Goal: Task Accomplishment & Management: Manage account settings

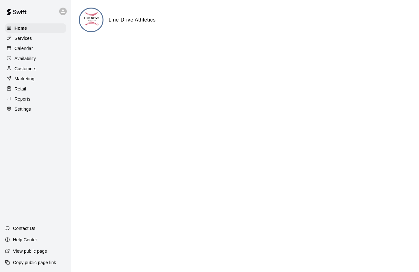
scroll to position [3, 0]
click at [30, 64] on div "Customers" at bounding box center [35, 68] width 61 height 9
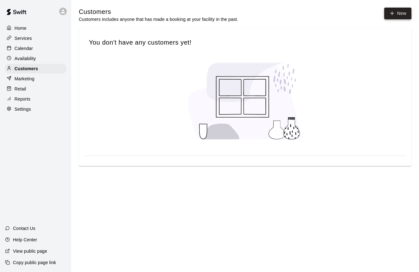
click at [390, 18] on link "New" at bounding box center [397, 14] width 27 height 12
select select "**"
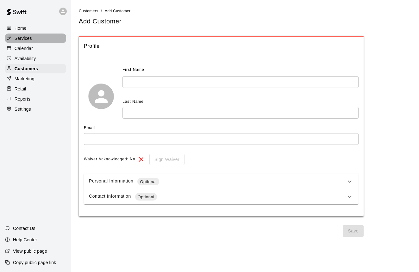
click at [35, 41] on div "Services" at bounding box center [35, 38] width 61 height 9
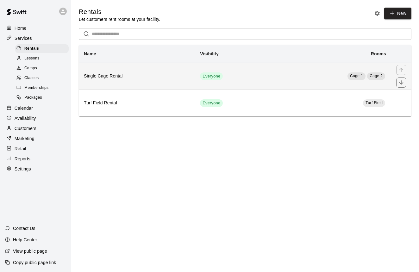
click at [103, 78] on h6 "Single Cage Rental" at bounding box center [137, 76] width 106 height 7
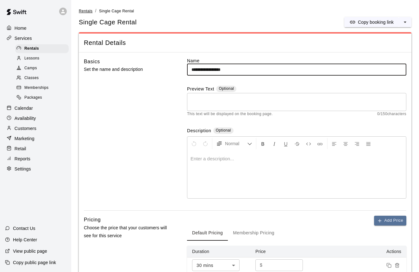
click at [88, 12] on span "Rentals" at bounding box center [86, 11] width 14 height 4
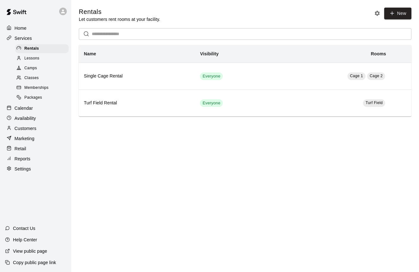
click at [23, 149] on p "Retail" at bounding box center [21, 149] width 12 height 6
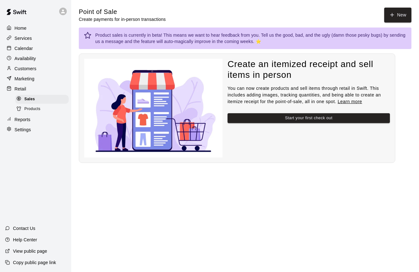
click at [29, 50] on p "Calendar" at bounding box center [24, 48] width 18 height 6
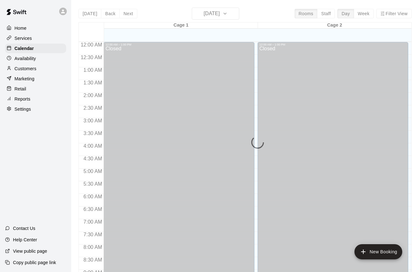
scroll to position [352, 0]
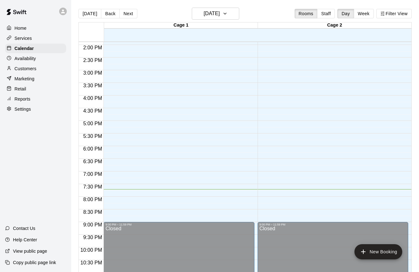
click at [34, 60] on p "Availability" at bounding box center [26, 58] width 22 height 6
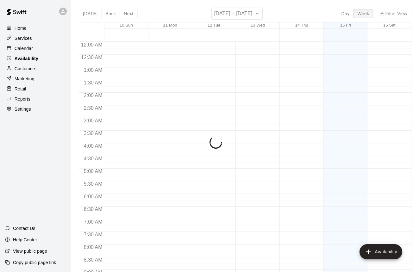
scroll to position [371, 0]
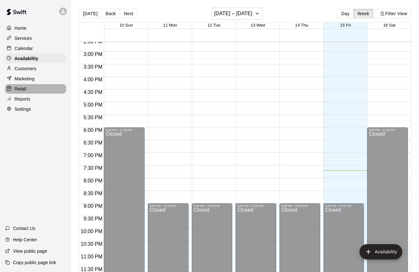
click at [31, 87] on div "Retail" at bounding box center [35, 88] width 61 height 9
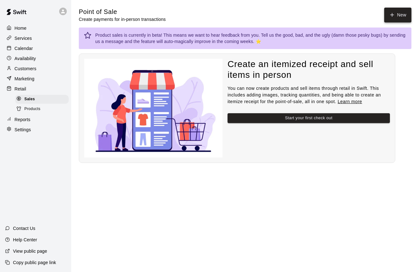
click at [398, 19] on button "New" at bounding box center [397, 15] width 27 height 15
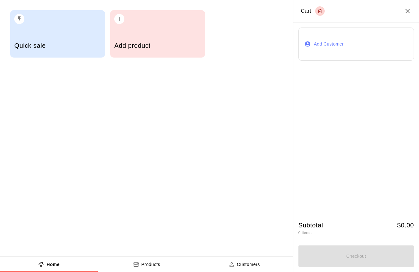
click at [129, 46] on h5 "Add product" at bounding box center [157, 45] width 86 height 9
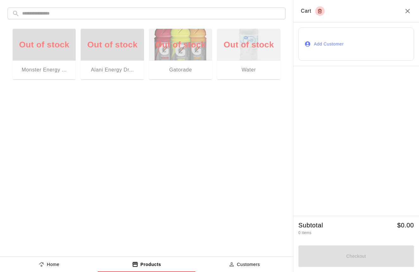
drag, startPoint x: 184, startPoint y: 56, endPoint x: 262, endPoint y: 74, distance: 79.8
click at [192, 57] on div "Out of stock Gatorade" at bounding box center [180, 54] width 63 height 51
drag, startPoint x: 266, startPoint y: 74, endPoint x: 143, endPoint y: 68, distance: 123.0
click at [265, 74] on div "Out of stock Water" at bounding box center [248, 54] width 63 height 51
drag, startPoint x: 90, startPoint y: 55, endPoint x: 159, endPoint y: 84, distance: 75.6
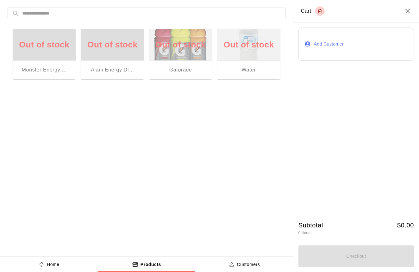
click at [96, 56] on div "Out of stock Alani Energy Dr..." at bounding box center [112, 54] width 63 height 51
click at [343, 250] on div "Checkout" at bounding box center [357, 255] width 116 height 24
drag, startPoint x: 233, startPoint y: 53, endPoint x: 204, endPoint y: 51, distance: 29.5
click at [224, 52] on div "Out of stock Water" at bounding box center [248, 54] width 63 height 51
click at [182, 50] on div "Out of stock Gatorade" at bounding box center [180, 54] width 63 height 51
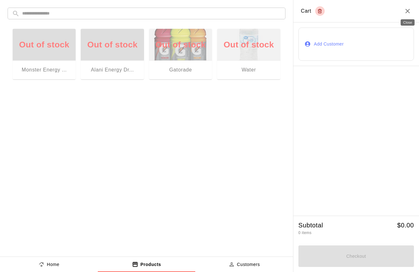
click at [408, 12] on icon "Close" at bounding box center [408, 11] width 4 height 4
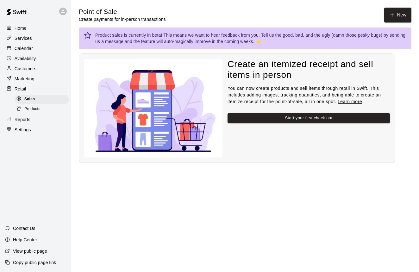
click at [35, 69] on p "Customers" at bounding box center [26, 69] width 22 height 6
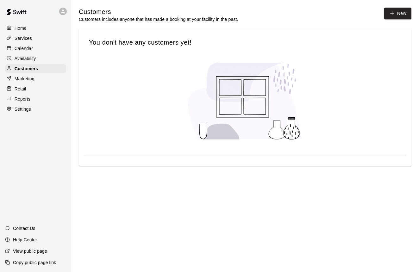
click at [178, 67] on div at bounding box center [245, 101] width 323 height 99
click at [22, 52] on div "Calendar" at bounding box center [35, 48] width 61 height 9
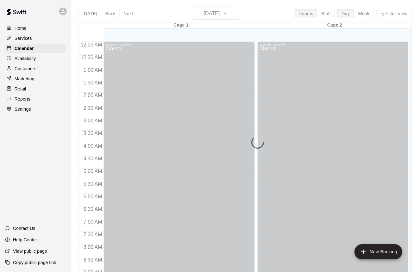
scroll to position [352, 0]
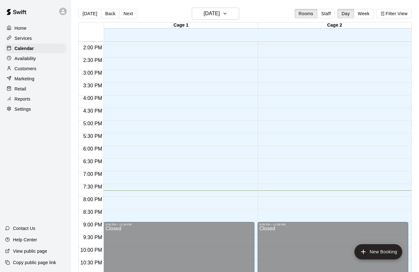
click at [29, 70] on p "Customers" at bounding box center [26, 69] width 22 height 6
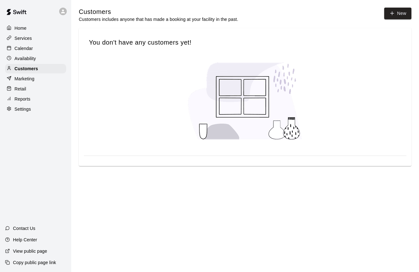
click at [23, 30] on p "Home" at bounding box center [21, 28] width 12 height 6
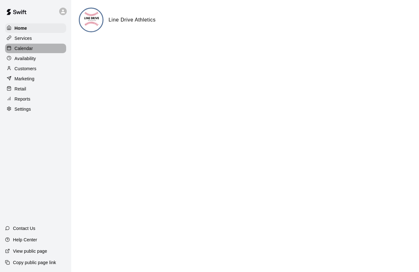
click at [23, 48] on p "Calendar" at bounding box center [24, 48] width 18 height 6
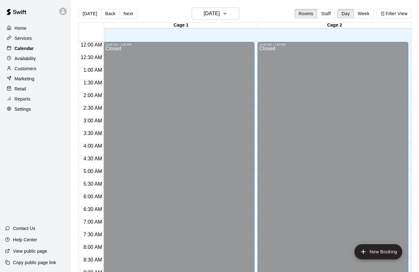
scroll to position [352, 0]
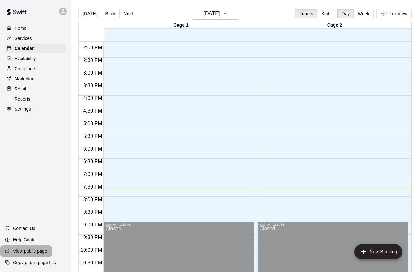
click at [21, 251] on p "View public page" at bounding box center [30, 251] width 34 height 6
click at [28, 68] on p "Customers" at bounding box center [26, 69] width 22 height 6
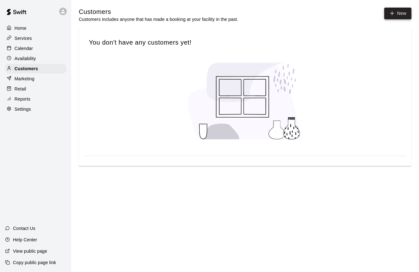
click at [395, 9] on link "New" at bounding box center [397, 14] width 27 height 12
select select "**"
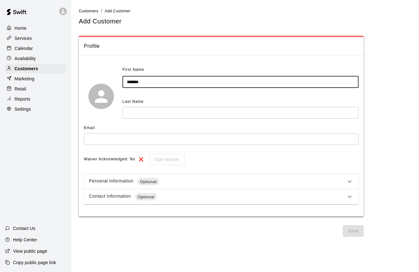
type input "*******"
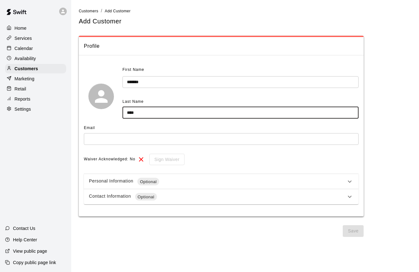
type input "****"
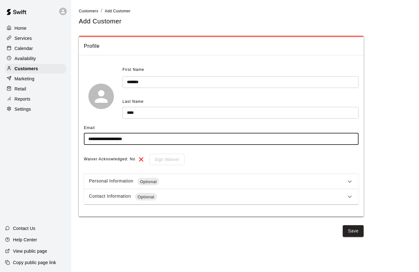
type input "**********"
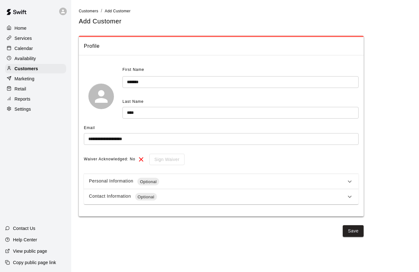
click at [348, 179] on icon at bounding box center [350, 182] width 8 height 8
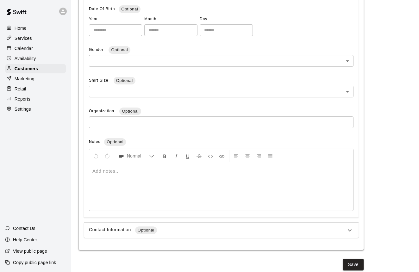
scroll to position [193, 0]
click at [349, 227] on icon at bounding box center [350, 231] width 8 height 8
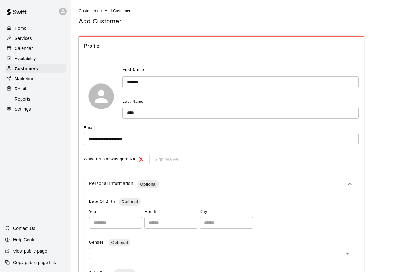
scroll to position [0, 0]
click at [36, 109] on div "Settings" at bounding box center [35, 108] width 61 height 9
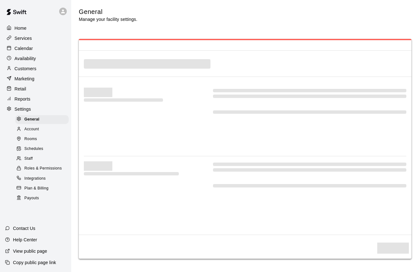
select select "**"
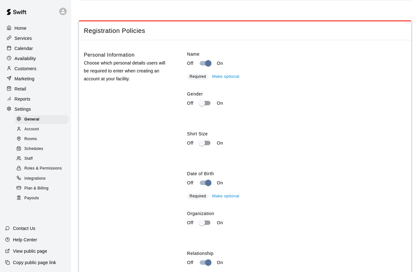
scroll to position [819, 0]
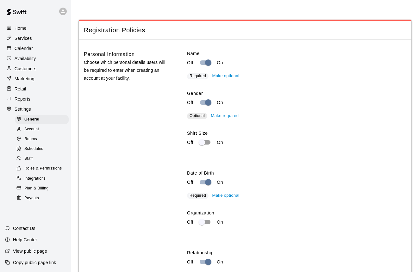
click at [218, 114] on button "Make required" at bounding box center [225, 116] width 31 height 10
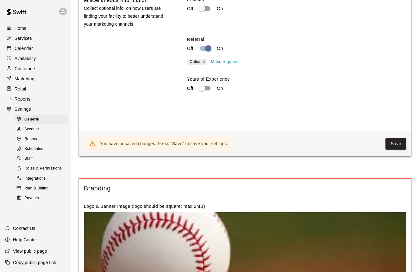
scroll to position [1213, 0]
click at [389, 141] on button "Save" at bounding box center [396, 144] width 21 height 12
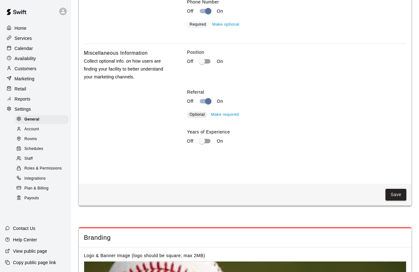
scroll to position [1153, 0]
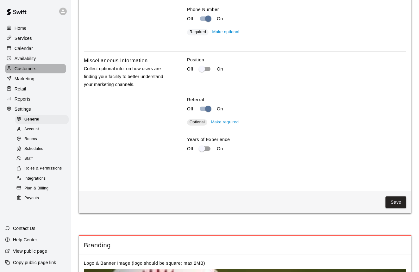
click at [29, 69] on p "Customers" at bounding box center [26, 69] width 22 height 6
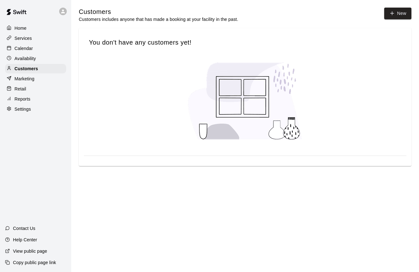
scroll to position [0, 0]
click at [400, 17] on link "New" at bounding box center [397, 14] width 27 height 12
select select "**"
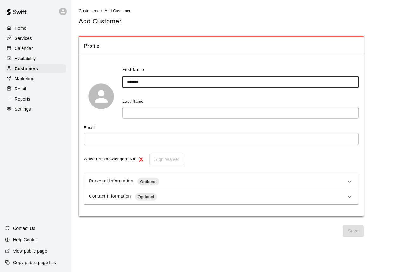
type input "*******"
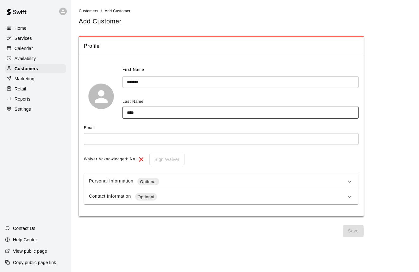
type input "****"
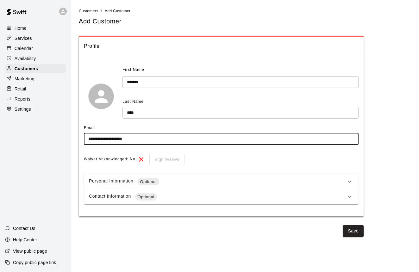
type input "**********"
click at [178, 179] on div "Personal Information Optional" at bounding box center [217, 182] width 257 height 8
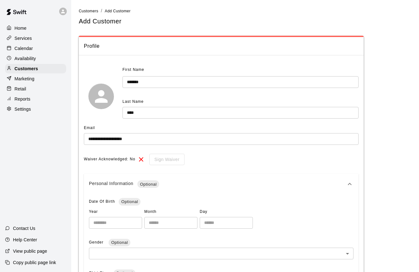
click at [127, 223] on input "number" at bounding box center [115, 223] width 53 height 12
type input "****"
click at [156, 224] on input "number" at bounding box center [170, 223] width 53 height 12
type input "**"
click at [211, 225] on input "number" at bounding box center [226, 223] width 53 height 12
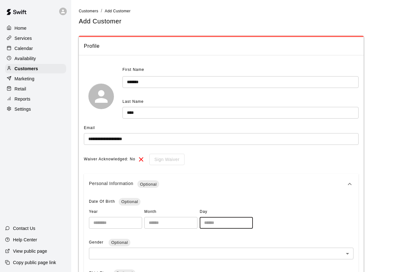
type input "**"
click at [155, 246] on body "**********" at bounding box center [209, 234] width 419 height 469
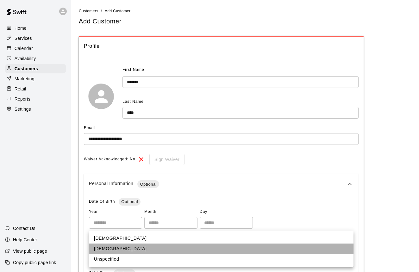
click at [151, 248] on li "[DEMOGRAPHIC_DATA]" at bounding box center [221, 249] width 265 height 10
type input "******"
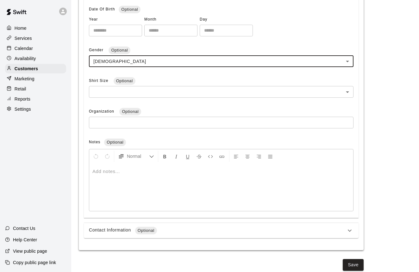
scroll to position [193, 0]
click at [161, 231] on div "Contact Information Optional" at bounding box center [217, 231] width 257 height 8
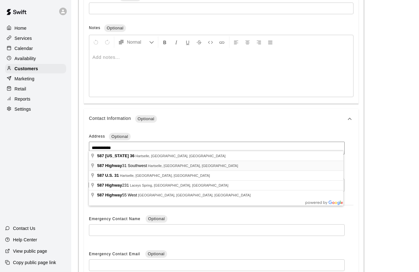
scroll to position [308, 0]
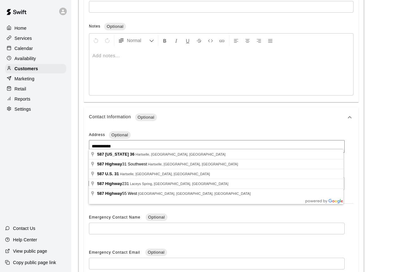
type input "**********"
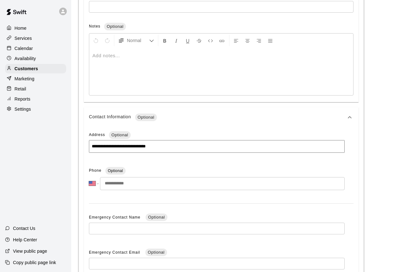
scroll to position [308, 0]
click at [126, 178] on input "tel" at bounding box center [222, 183] width 245 height 13
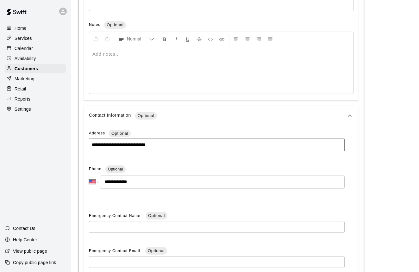
type input "**********"
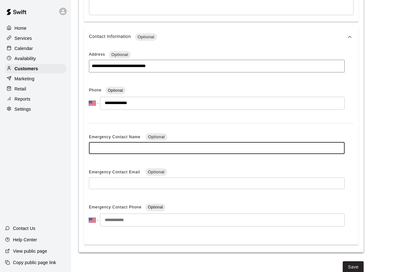
scroll to position [389, 0]
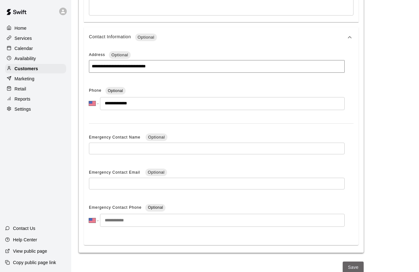
click at [349, 262] on button "Save" at bounding box center [353, 268] width 21 height 12
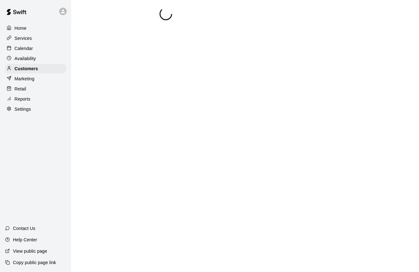
scroll to position [0, 0]
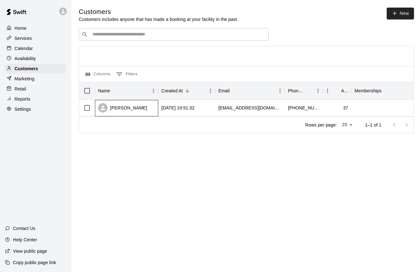
click at [149, 112] on div "[PERSON_NAME]" at bounding box center [126, 108] width 63 height 16
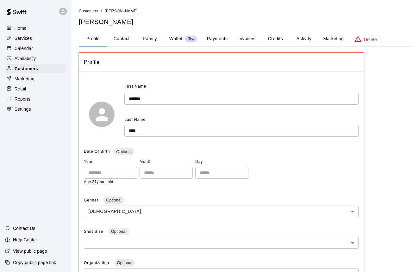
click at [153, 38] on button "Family" at bounding box center [150, 38] width 28 height 15
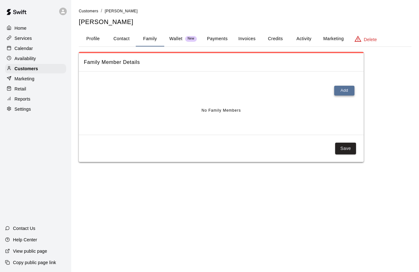
click at [341, 93] on button "Add" at bounding box center [344, 91] width 20 height 10
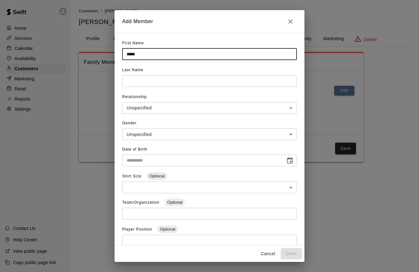
type input "*****"
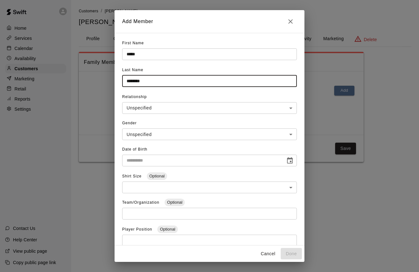
type input "********"
click at [156, 107] on body "**********" at bounding box center [209, 87] width 419 height 175
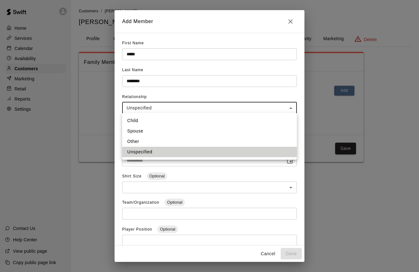
click at [150, 123] on li "Child" at bounding box center [209, 121] width 175 height 10
type input "*****"
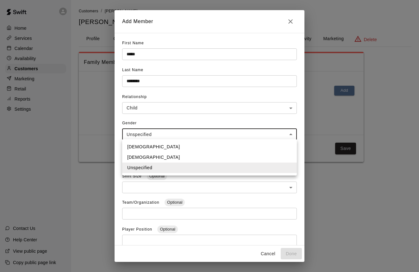
click at [152, 131] on body "**********" at bounding box center [209, 87] width 419 height 175
click at [146, 149] on li "[DEMOGRAPHIC_DATA]" at bounding box center [209, 147] width 175 height 10
type input "****"
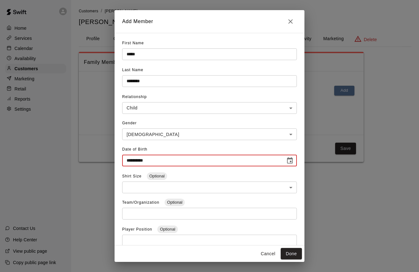
type input "**********"
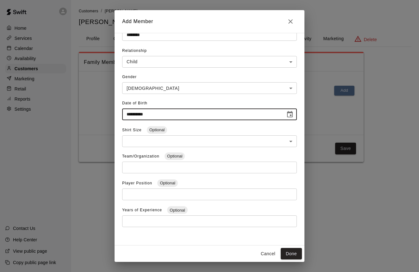
scroll to position [46, 0]
click at [287, 252] on button "Done" at bounding box center [291, 254] width 21 height 12
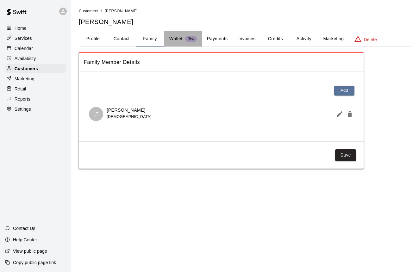
click at [180, 39] on p "Wallet" at bounding box center [175, 38] width 13 height 7
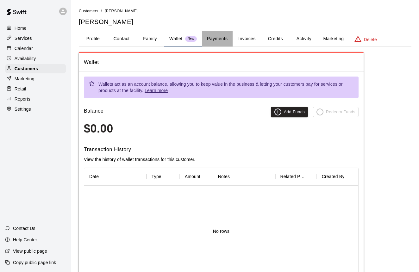
click at [224, 39] on button "Payments" at bounding box center [217, 38] width 31 height 15
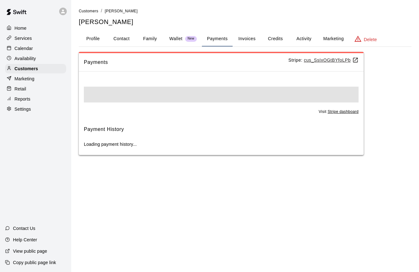
click at [247, 39] on button "Invoices" at bounding box center [247, 38] width 28 height 15
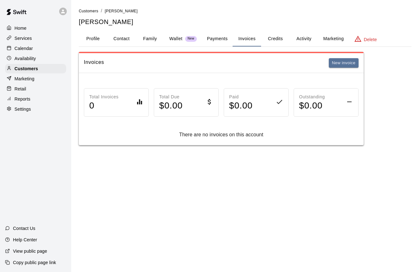
click at [275, 40] on button "Credits" at bounding box center [275, 38] width 28 height 15
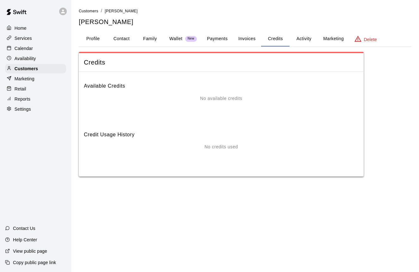
click at [300, 41] on button "Activity" at bounding box center [304, 38] width 28 height 15
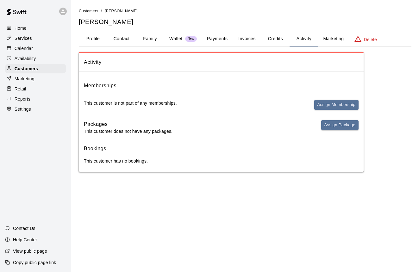
click at [332, 40] on button "Marketing" at bounding box center [333, 38] width 31 height 15
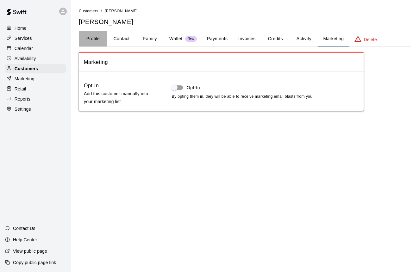
click at [99, 38] on button "Profile" at bounding box center [93, 38] width 28 height 15
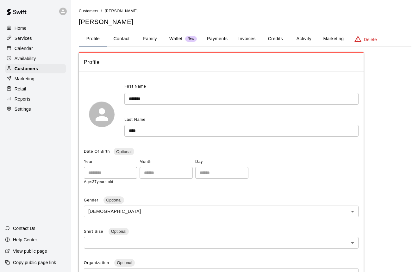
click at [33, 39] on div "Services" at bounding box center [35, 38] width 61 height 9
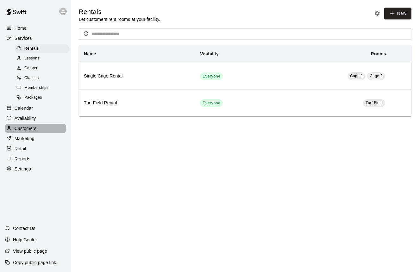
drag, startPoint x: 23, startPoint y: 126, endPoint x: 34, endPoint y: 123, distance: 11.7
click at [23, 126] on p "Customers" at bounding box center [26, 128] width 22 height 6
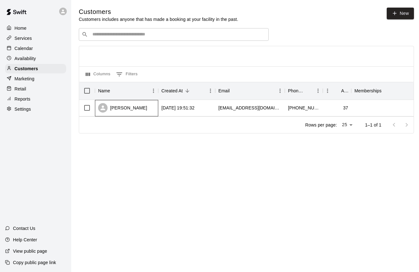
click at [139, 113] on div "[PERSON_NAME]" at bounding box center [126, 108] width 63 height 16
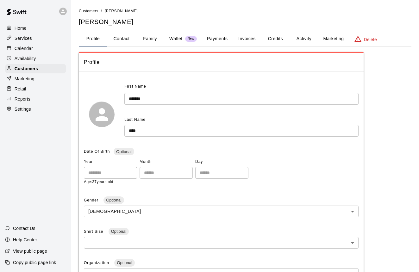
click at [243, 41] on button "Invoices" at bounding box center [247, 38] width 28 height 15
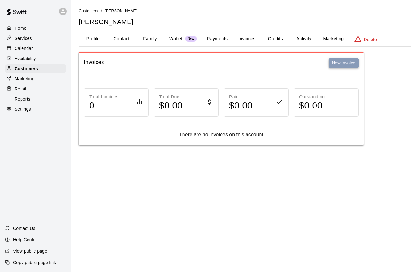
click at [337, 65] on button "New invoice" at bounding box center [344, 63] width 30 height 10
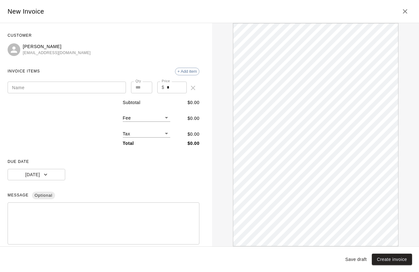
click at [78, 82] on input "Name" at bounding box center [67, 88] width 118 height 12
click at [182, 73] on span "+ Add item" at bounding box center [187, 71] width 24 height 5
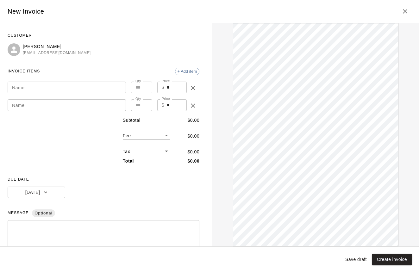
drag, startPoint x: 196, startPoint y: 105, endPoint x: 193, endPoint y: 104, distance: 3.4
click at [196, 105] on icon "delete" at bounding box center [193, 106] width 8 height 8
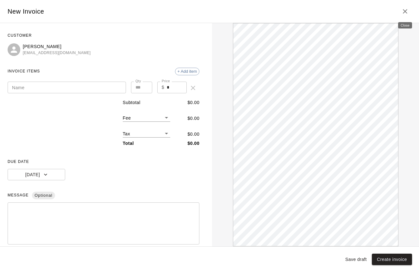
click at [404, 13] on icon "Close" at bounding box center [405, 11] width 4 height 4
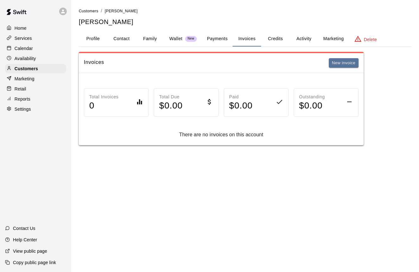
click at [98, 40] on button "Profile" at bounding box center [93, 38] width 28 height 15
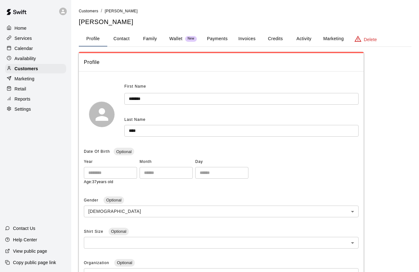
click at [120, 40] on button "Contact" at bounding box center [121, 38] width 28 height 15
select select "**"
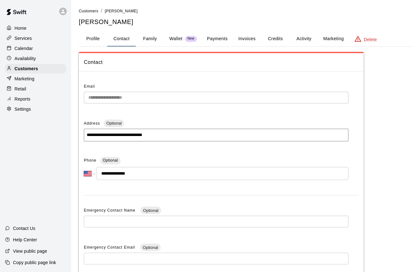
click at [150, 40] on button "Family" at bounding box center [150, 38] width 28 height 15
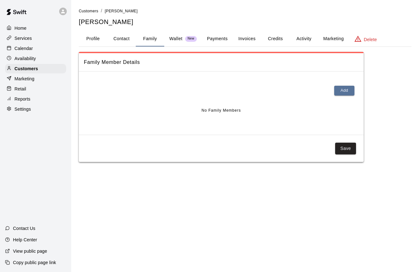
scroll to position [0, 0]
click at [339, 94] on button "Add" at bounding box center [344, 91] width 20 height 10
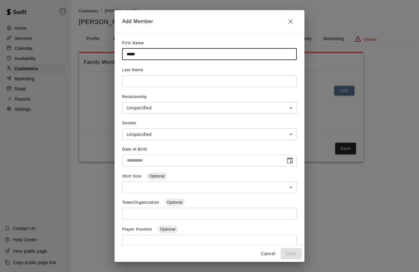
type input "*****"
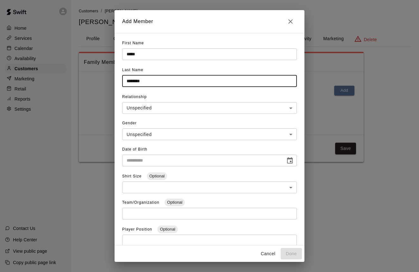
type input "********"
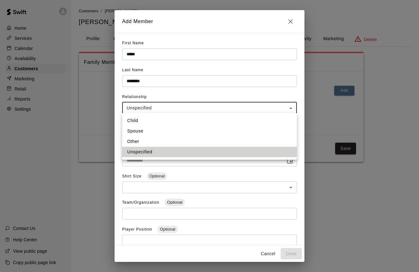
click at [146, 110] on body "**********" at bounding box center [209, 87] width 419 height 175
click at [144, 120] on li "Child" at bounding box center [209, 121] width 175 height 10
type input "*****"
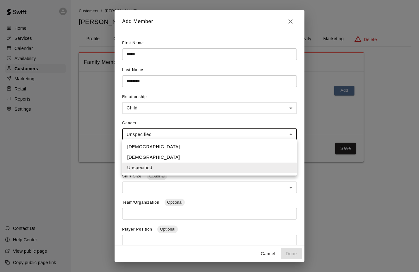
click at [136, 134] on body "**********" at bounding box center [209, 87] width 419 height 175
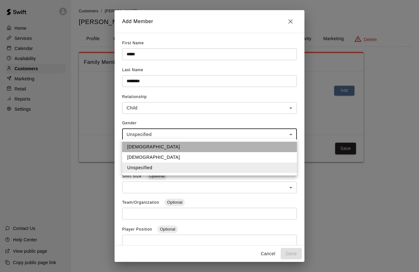
click at [136, 148] on li "[DEMOGRAPHIC_DATA]" at bounding box center [209, 147] width 175 height 10
type input "****"
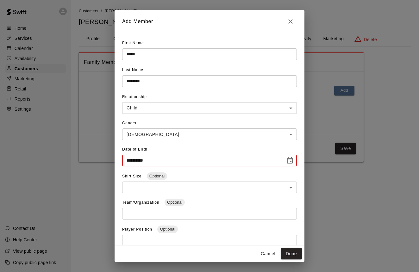
type input "**********"
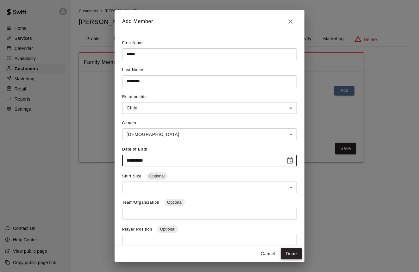
click at [290, 255] on button "Done" at bounding box center [291, 254] width 21 height 12
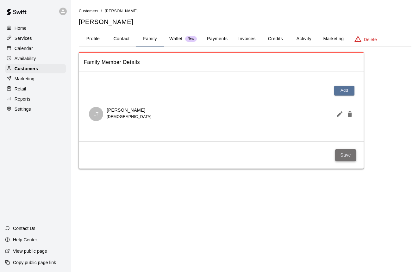
click at [343, 156] on button "Save" at bounding box center [345, 155] width 21 height 12
click at [35, 43] on div "Home Services Calendar Availability Customers Marketing Retail Reports Settings" at bounding box center [35, 69] width 71 height 92
click at [35, 40] on div "Services" at bounding box center [35, 38] width 61 height 9
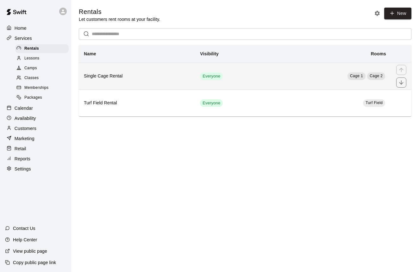
click at [111, 76] on h6 "Single Cage Rental" at bounding box center [137, 76] width 106 height 7
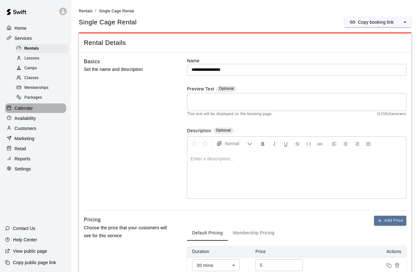
click at [21, 106] on p "Calendar" at bounding box center [24, 108] width 18 height 6
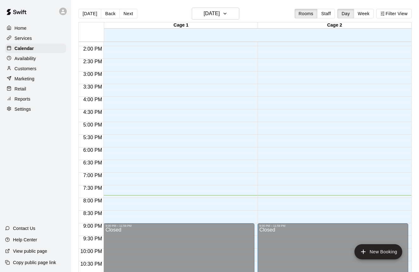
scroll to position [347, 0]
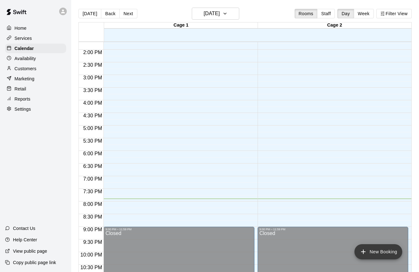
click at [375, 254] on button "New Booking" at bounding box center [379, 251] width 48 height 15
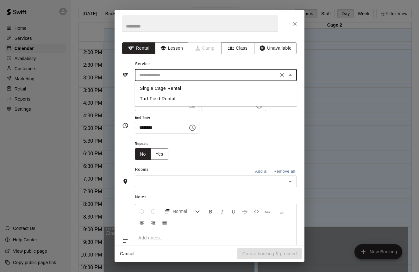
click at [184, 76] on input "text" at bounding box center [207, 75] width 140 height 8
click at [180, 85] on li "Single Cage Rental" at bounding box center [216, 88] width 162 height 10
type input "**********"
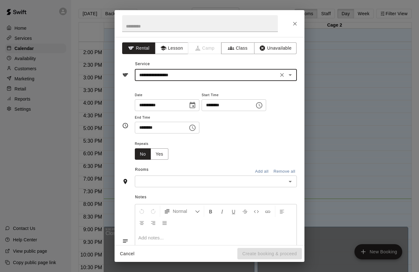
click at [189, 174] on div "Rooms Add all Remove all" at bounding box center [209, 170] width 175 height 11
click at [188, 179] on input "text" at bounding box center [211, 182] width 148 height 8
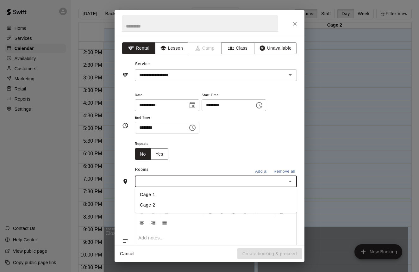
click at [199, 161] on div "**********" at bounding box center [209, 125] width 175 height 79
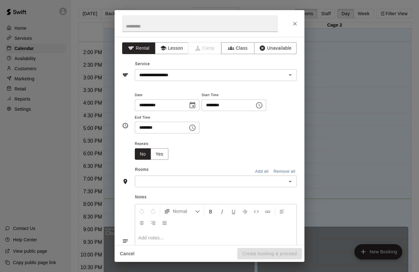
scroll to position [0, 0]
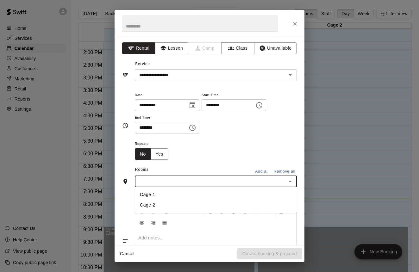
click at [180, 181] on input "text" at bounding box center [211, 182] width 148 height 8
click at [175, 196] on li "Cage 1" at bounding box center [216, 195] width 162 height 10
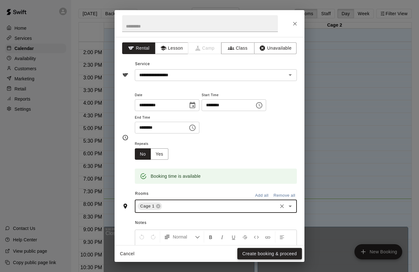
click at [253, 252] on button "Create booking & proceed" at bounding box center [269, 254] width 65 height 12
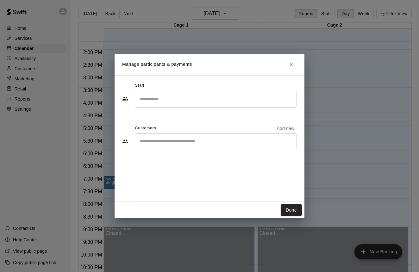
click at [180, 136] on div "​" at bounding box center [216, 142] width 162 height 16
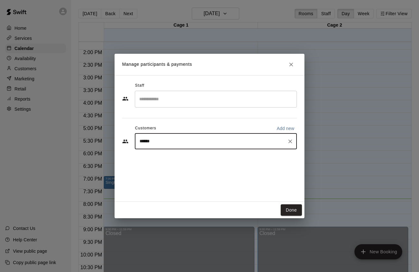
type input "*******"
click at [190, 162] on span "[EMAIL_ADDRESS][DOMAIN_NAME]" at bounding box center [187, 163] width 68 height 4
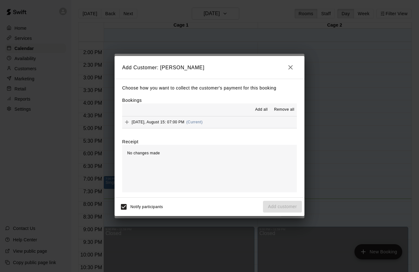
click at [290, 71] on icon "button" at bounding box center [291, 68] width 8 height 8
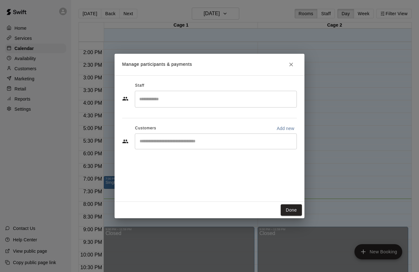
click at [166, 139] on input "Start typing to search customers..." at bounding box center [216, 141] width 156 height 6
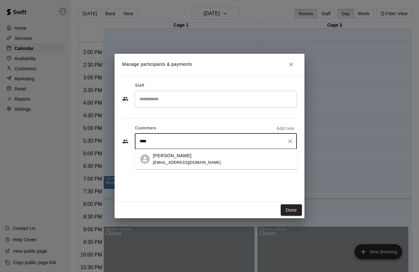
type input "*****"
click at [171, 159] on p "[PERSON_NAME]" at bounding box center [172, 156] width 39 height 7
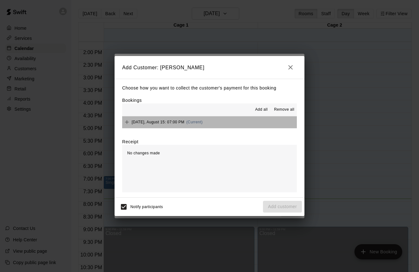
click at [243, 122] on button "[DATE], August 15: 07:00 PM (Current)" at bounding box center [209, 123] width 175 height 12
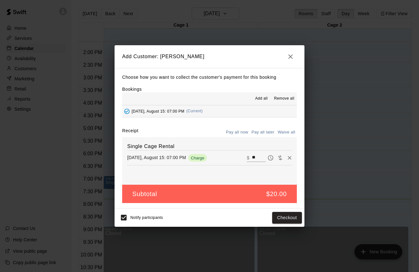
click at [291, 59] on icon "button" at bounding box center [291, 57] width 8 height 8
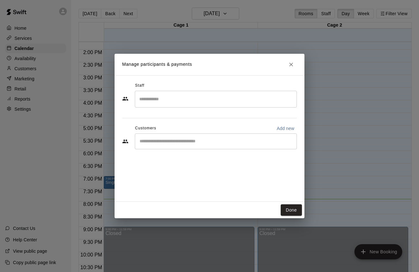
click at [290, 66] on icon "Close" at bounding box center [291, 64] width 6 height 6
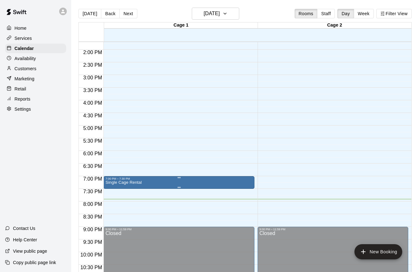
click at [112, 219] on icon "delete" at bounding box center [112, 218] width 4 height 6
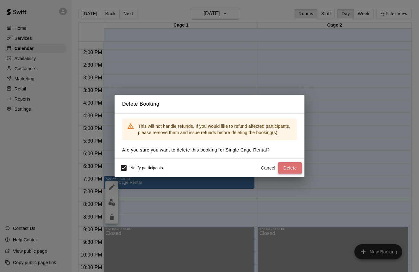
click at [287, 168] on button "Delete" at bounding box center [290, 168] width 24 height 12
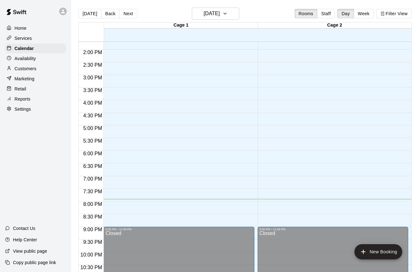
click at [39, 70] on div "Customers" at bounding box center [35, 68] width 61 height 9
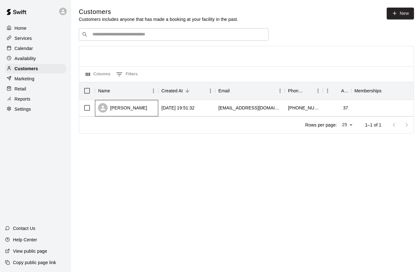
click at [123, 107] on div "[PERSON_NAME]" at bounding box center [122, 107] width 49 height 9
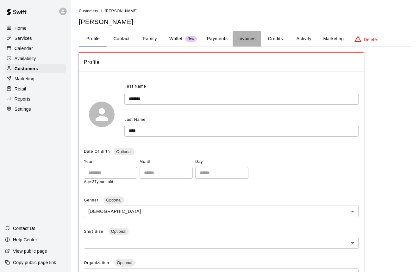
click at [243, 40] on button "Invoices" at bounding box center [247, 38] width 28 height 15
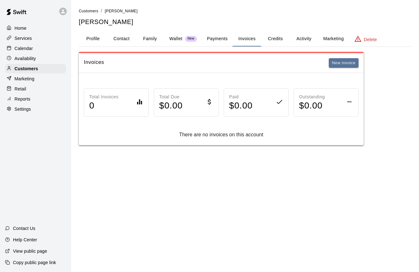
click at [224, 38] on button "Payments" at bounding box center [217, 38] width 31 height 15
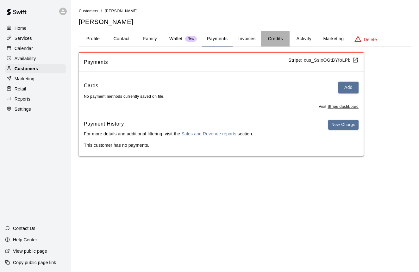
click at [275, 38] on button "Credits" at bounding box center [275, 38] width 28 height 15
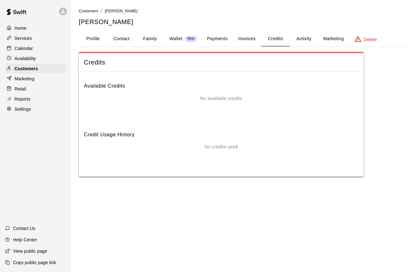
click at [304, 40] on button "Activity" at bounding box center [304, 38] width 28 height 15
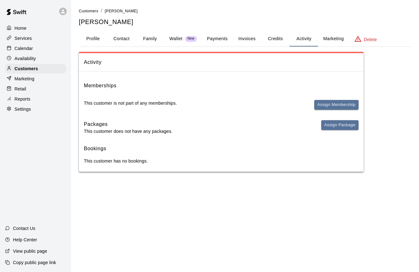
click at [336, 41] on button "Marketing" at bounding box center [333, 38] width 31 height 15
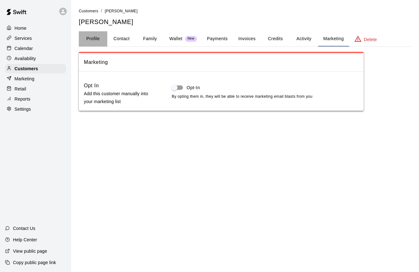
click at [98, 38] on button "Profile" at bounding box center [93, 38] width 28 height 15
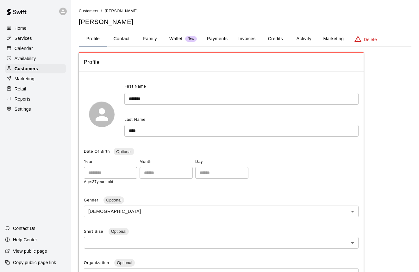
click at [27, 30] on div "Home" at bounding box center [35, 27] width 61 height 9
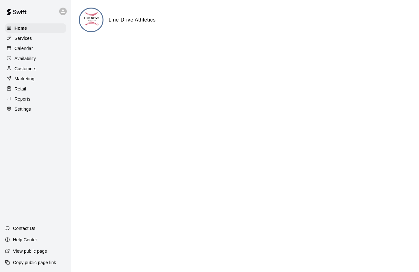
click at [34, 50] on div "Calendar" at bounding box center [35, 48] width 61 height 9
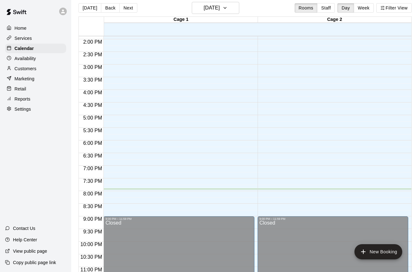
scroll to position [5, 0]
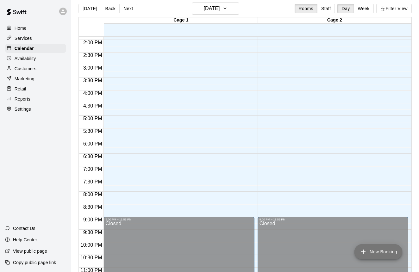
click at [368, 252] on button "New Booking" at bounding box center [379, 251] width 48 height 15
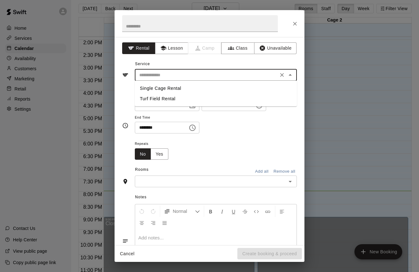
click at [187, 78] on input "text" at bounding box center [207, 75] width 140 height 8
click at [184, 86] on li "Single Cage Rental" at bounding box center [216, 88] width 162 height 10
type input "**********"
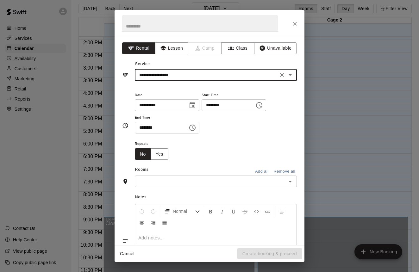
click at [196, 125] on icon "Choose time, selected time is 7:30 PM" at bounding box center [193, 128] width 8 height 8
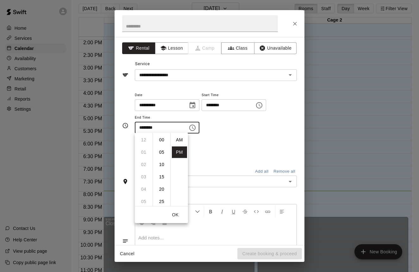
scroll to position [11, 0]
click at [147, 152] on li "08" at bounding box center [143, 153] width 15 height 12
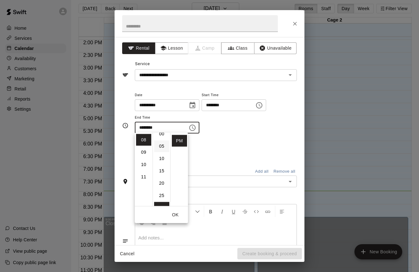
scroll to position [4, 0]
drag, startPoint x: 163, startPoint y: 138, endPoint x: 173, endPoint y: 139, distance: 9.9
click at [163, 138] on li "00" at bounding box center [161, 136] width 15 height 12
type input "********"
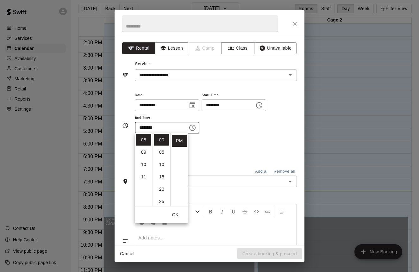
click at [225, 147] on div "Repeats No Yes" at bounding box center [216, 150] width 162 height 20
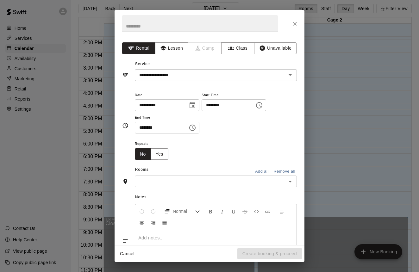
click at [192, 178] on input "text" at bounding box center [211, 182] width 148 height 8
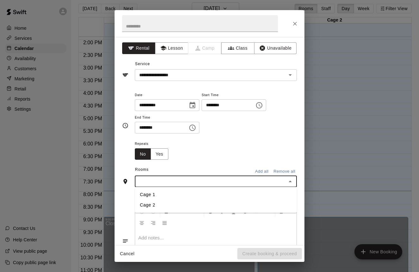
click at [168, 190] on li "Cage 1" at bounding box center [216, 195] width 162 height 10
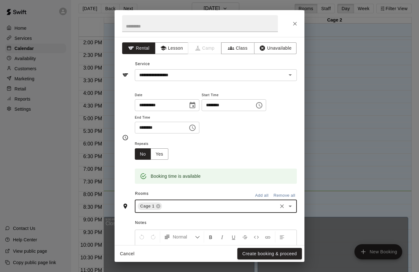
click at [125, 253] on button "Cancel" at bounding box center [127, 254] width 20 height 12
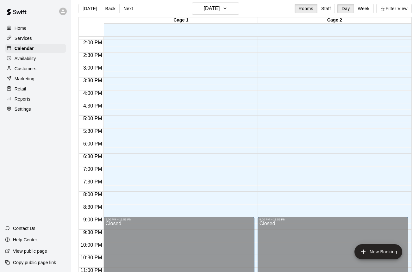
scroll to position [5, 0]
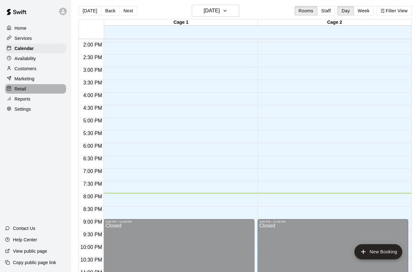
click at [26, 91] on p "Retail" at bounding box center [21, 89] width 12 height 6
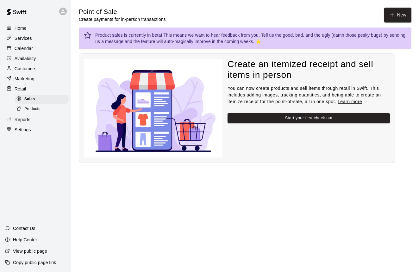
scroll to position [4, 0]
click at [30, 106] on span "Products" at bounding box center [32, 109] width 16 height 6
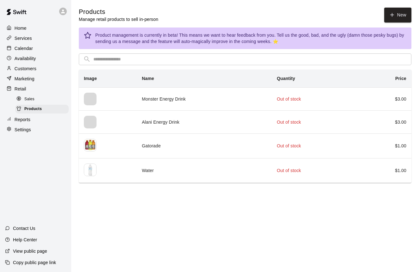
click at [32, 41] on div "Services" at bounding box center [35, 38] width 61 height 9
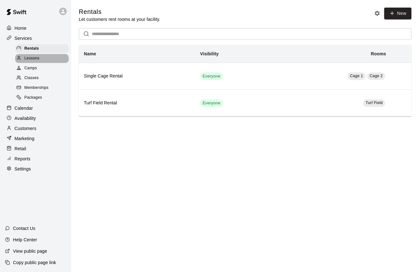
click at [42, 60] on div "Lessons" at bounding box center [42, 58] width 54 height 9
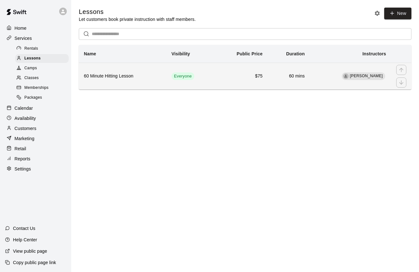
click at [181, 81] on td "Everyone" at bounding box center [191, 76] width 48 height 27
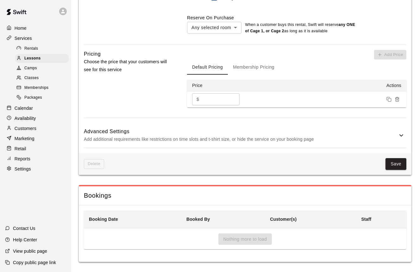
scroll to position [336, 0]
click at [399, 135] on icon at bounding box center [402, 136] width 8 height 8
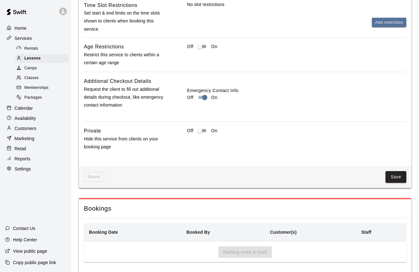
scroll to position [574, 0]
click at [389, 176] on button "Save" at bounding box center [396, 177] width 21 height 12
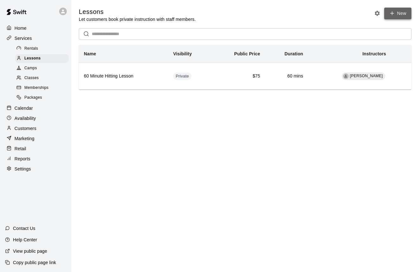
click at [392, 17] on link "New" at bounding box center [397, 14] width 27 height 12
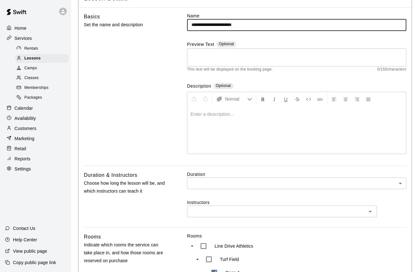
scroll to position [45, 0]
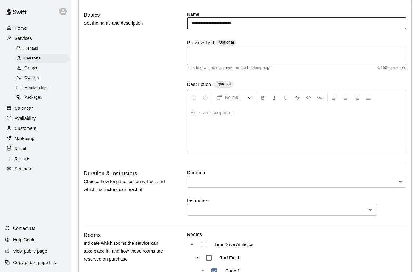
type input "**********"
click at [237, 179] on body "**********" at bounding box center [209, 204] width 419 height 498
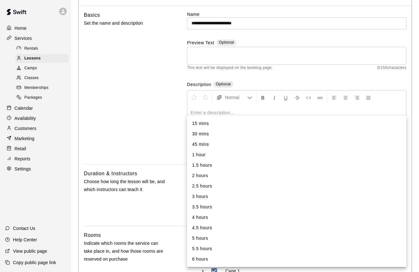
click at [211, 157] on li "1 hour" at bounding box center [296, 155] width 219 height 10
type input "**"
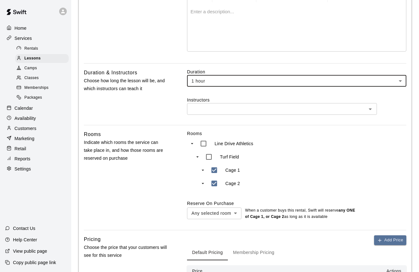
scroll to position [146, 0]
click at [220, 108] on input "text" at bounding box center [277, 108] width 176 height 8
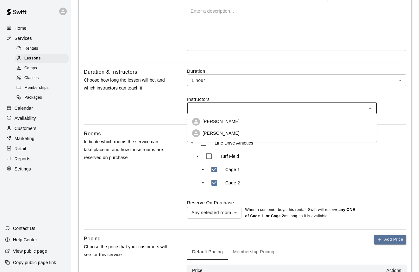
click at [218, 134] on p "[PERSON_NAME]" at bounding box center [221, 133] width 37 height 6
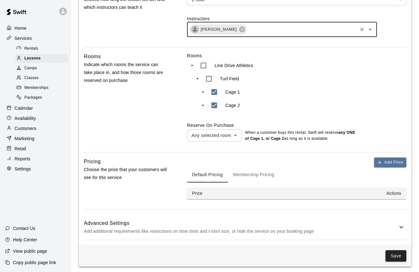
scroll to position [227, 0]
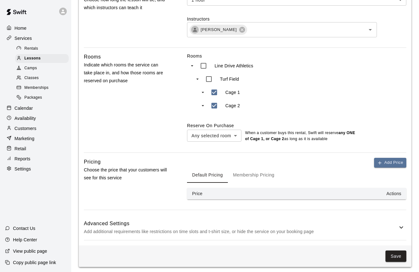
click at [243, 190] on th "Price" at bounding box center [218, 194] width 63 height 12
click at [382, 164] on button "Add Price" at bounding box center [390, 163] width 32 height 10
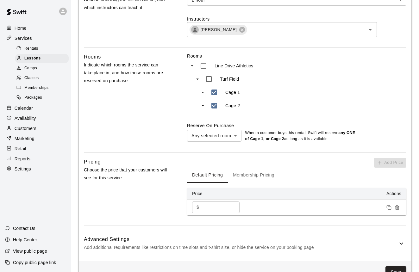
click at [206, 204] on input "*" at bounding box center [221, 208] width 38 height 12
drag, startPoint x: 206, startPoint y: 204, endPoint x: 201, endPoint y: 204, distance: 5.1
click at [203, 204] on input "*" at bounding box center [221, 208] width 38 height 12
drag, startPoint x: 205, startPoint y: 205, endPoint x: 200, endPoint y: 205, distance: 5.4
click at [200, 205] on div "$ * ​" at bounding box center [215, 208] width 47 height 12
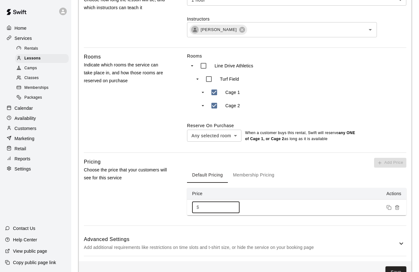
type input "*"
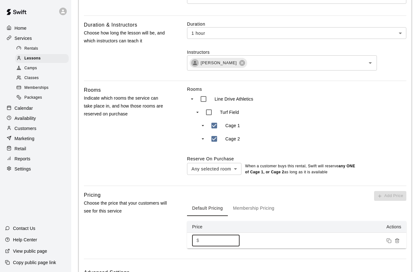
scroll to position [188, 0]
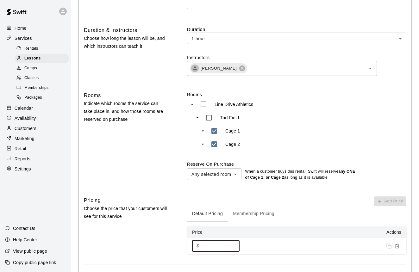
type input "**"
click at [150, 233] on div "Pricing Choose the price that your customers will see for this service" at bounding box center [126, 231] width 84 height 68
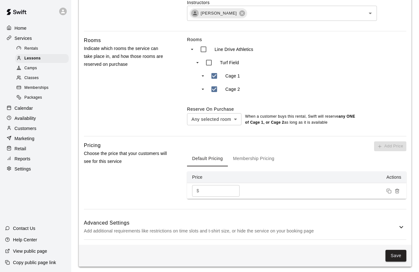
scroll to position [243, 0]
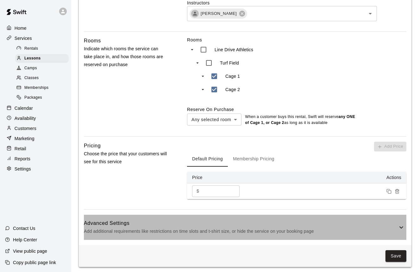
click at [400, 225] on icon at bounding box center [402, 228] width 8 height 8
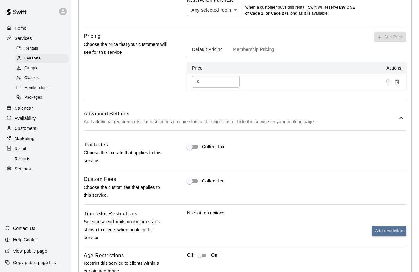
scroll to position [358, 0]
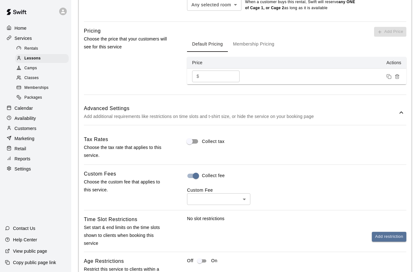
click at [208, 194] on body "**********" at bounding box center [209, 26] width 419 height 768
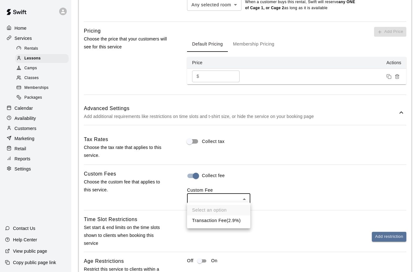
drag, startPoint x: 205, startPoint y: 219, endPoint x: 212, endPoint y: 219, distance: 7.0
click at [205, 219] on li "Transaction Fee ( 2.9% )" at bounding box center [218, 221] width 63 height 10
type input "***"
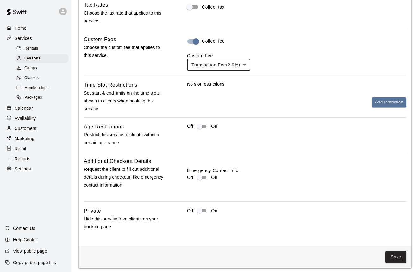
scroll to position [492, 0]
click at [400, 256] on button "Save" at bounding box center [396, 258] width 21 height 12
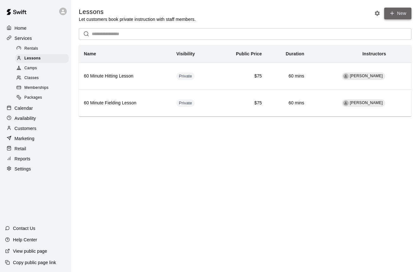
click at [398, 15] on link "New" at bounding box center [397, 14] width 27 height 12
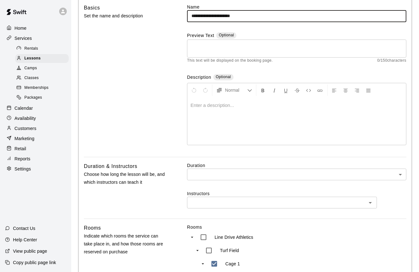
scroll to position [53, 0]
type input "**********"
click at [245, 170] on body "**********" at bounding box center [209, 196] width 419 height 498
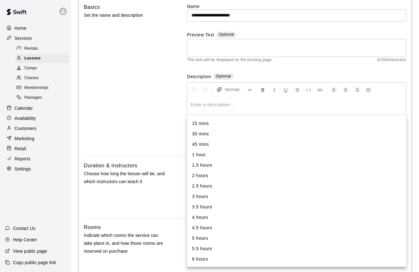
click at [217, 134] on li "30 mins" at bounding box center [296, 134] width 219 height 10
type input "**"
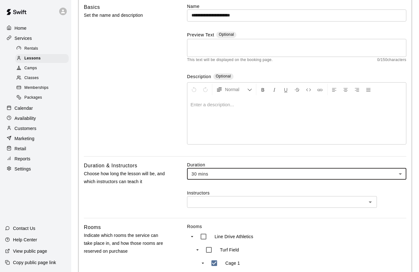
click at [212, 206] on div "​" at bounding box center [282, 202] width 190 height 12
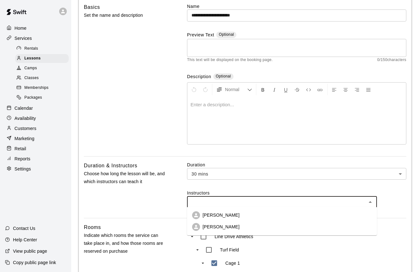
click at [211, 226] on p "[PERSON_NAME]" at bounding box center [221, 227] width 37 height 6
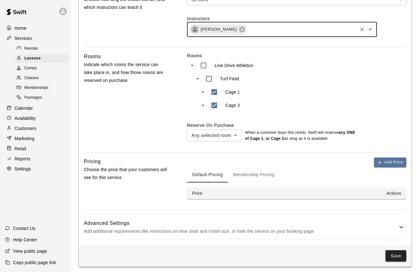
scroll to position [227, 0]
click at [385, 165] on button "Add Price" at bounding box center [390, 163] width 32 height 10
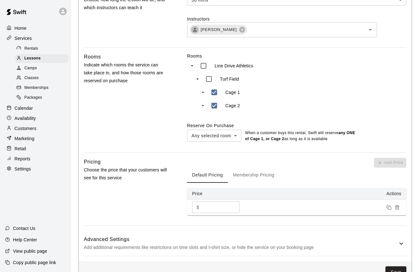
click at [198, 205] on div "$ * ​" at bounding box center [215, 208] width 47 height 12
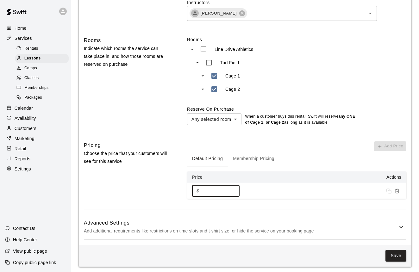
scroll to position [243, 0]
type input "**"
click at [387, 224] on h6 "Advanced Settings" at bounding box center [241, 223] width 314 height 8
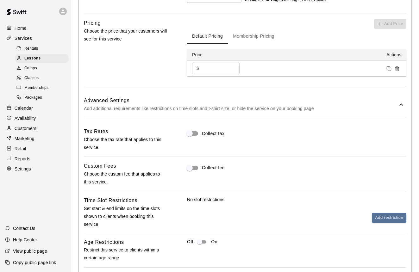
scroll to position [369, 0]
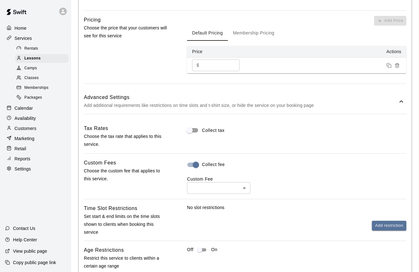
click at [196, 185] on body "**********" at bounding box center [209, 15] width 419 height 768
drag, startPoint x: 199, startPoint y: 210, endPoint x: 205, endPoint y: 211, distance: 6.7
click at [199, 210] on li "Transaction Fee ( 2.9% )" at bounding box center [218, 210] width 63 height 10
type input "***"
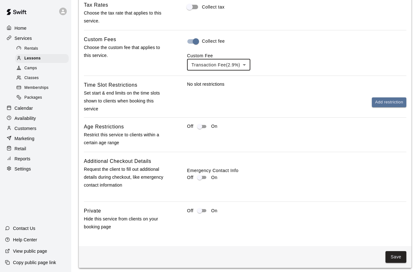
scroll to position [492, 0]
click at [388, 254] on button "Save" at bounding box center [396, 258] width 21 height 12
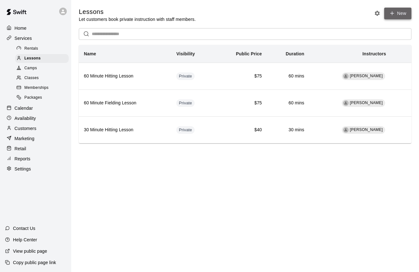
click at [397, 17] on link "New" at bounding box center [397, 14] width 27 height 12
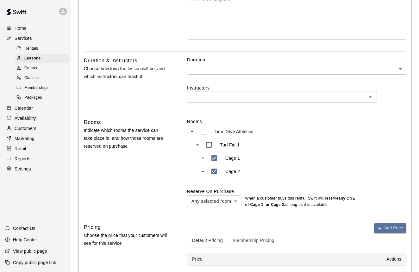
scroll to position [162, 0]
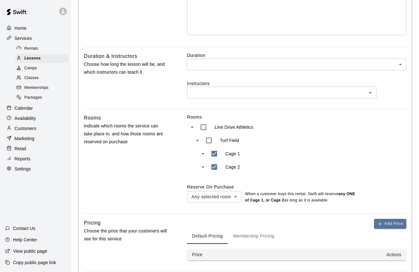
type input "**********"
click at [210, 61] on body "**********" at bounding box center [209, 87] width 419 height 498
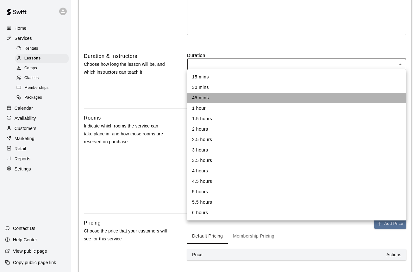
click at [207, 95] on li "45 mins" at bounding box center [296, 98] width 219 height 10
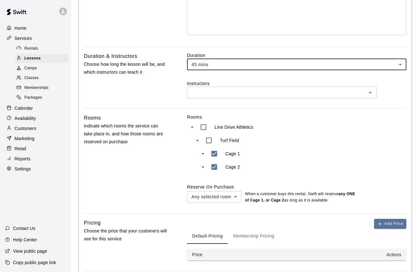
click at [210, 64] on body "**********" at bounding box center [209, 87] width 419 height 498
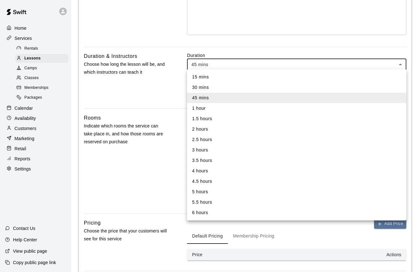
click at [203, 86] on li "30 mins" at bounding box center [296, 87] width 219 height 10
type input "**"
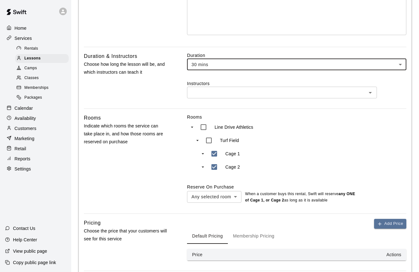
click at [201, 94] on input "text" at bounding box center [277, 93] width 176 height 8
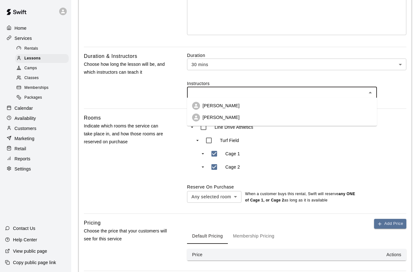
click at [206, 117] on p "[PERSON_NAME]" at bounding box center [221, 117] width 37 height 6
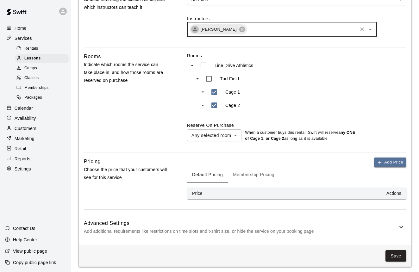
scroll to position [227, 0]
click at [401, 160] on button "Add Price" at bounding box center [390, 163] width 32 height 10
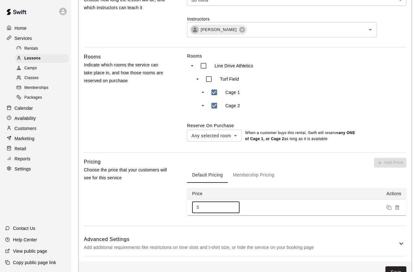
click at [201, 203] on div "$ * ​" at bounding box center [215, 208] width 47 height 12
type input "**"
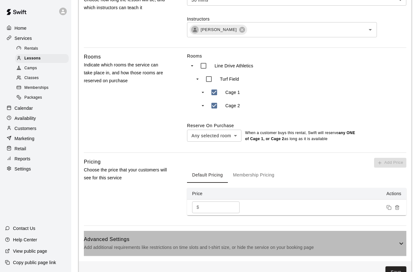
click at [373, 241] on h6 "Advanced Settings" at bounding box center [241, 240] width 314 height 8
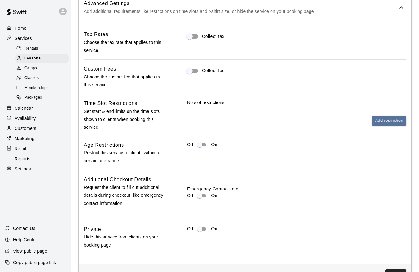
scroll to position [469, 0]
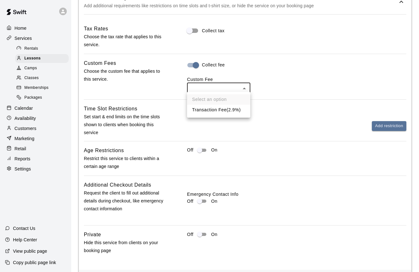
click at [205, 110] on li "Transaction Fee ( 2.9% )" at bounding box center [218, 110] width 63 height 10
type input "***"
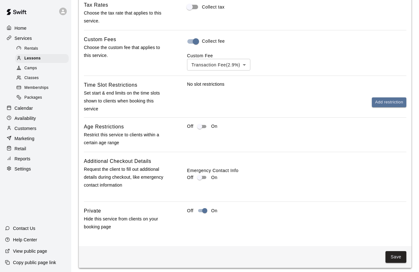
scroll to position [492, 0]
click at [395, 256] on button "Save" at bounding box center [396, 258] width 21 height 12
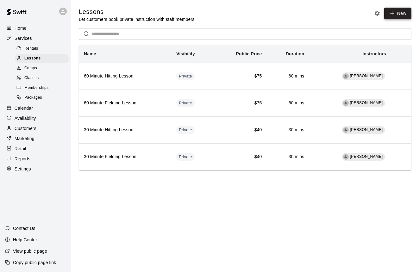
click at [397, 17] on link "New" at bounding box center [397, 14] width 27 height 12
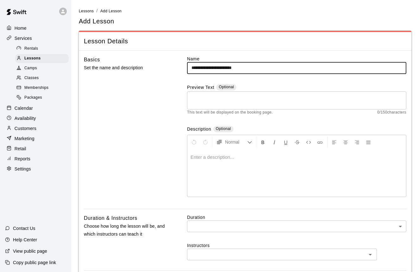
type input "**********"
click at [234, 227] on body "**********" at bounding box center [209, 249] width 419 height 498
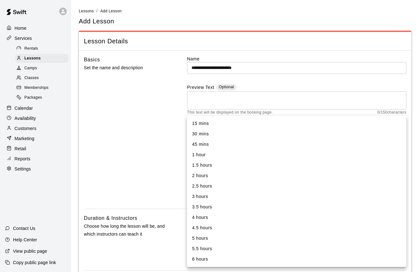
click at [191, 152] on li "1 hour" at bounding box center [296, 155] width 219 height 10
type input "**"
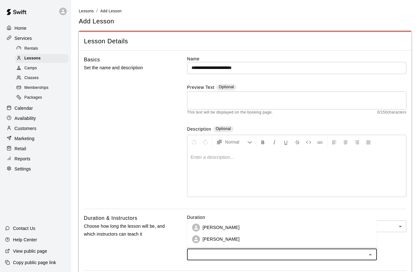
click at [201, 254] on input "text" at bounding box center [277, 255] width 176 height 8
drag, startPoint x: 205, startPoint y: 241, endPoint x: 192, endPoint y: 240, distance: 13.7
click at [205, 241] on p "[PERSON_NAME]" at bounding box center [221, 239] width 37 height 6
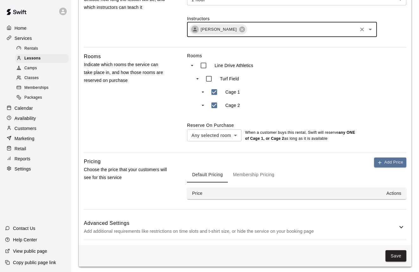
scroll to position [227, 0]
click at [385, 163] on button "Add Price" at bounding box center [390, 163] width 32 height 10
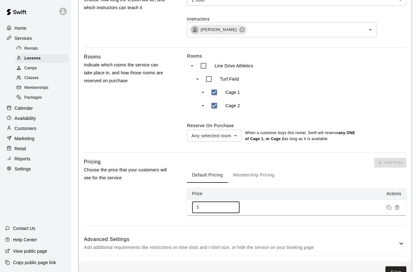
drag, startPoint x: 210, startPoint y: 207, endPoint x: 202, endPoint y: 206, distance: 7.9
click at [202, 206] on input "*" at bounding box center [221, 208] width 38 height 12
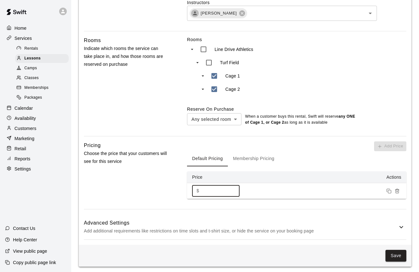
scroll to position [243, 0]
type input "**"
click at [404, 229] on div "Advanced Settings Add additional requirements like restrictions on time slots a…" at bounding box center [245, 227] width 323 height 25
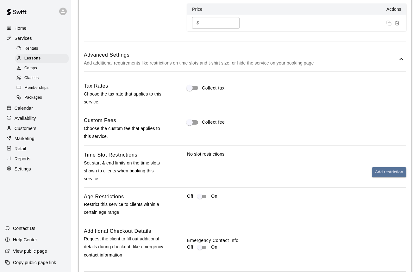
scroll to position [414, 0]
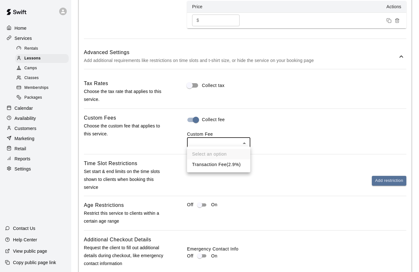
click at [210, 164] on li "Transaction Fee ( 2.9% )" at bounding box center [218, 165] width 63 height 10
type input "***"
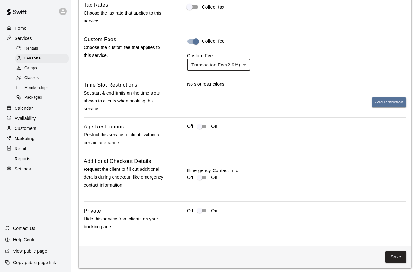
scroll to position [492, 0]
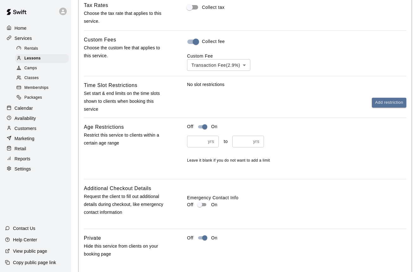
click at [197, 137] on input "number" at bounding box center [196, 142] width 18 height 12
type input "*"
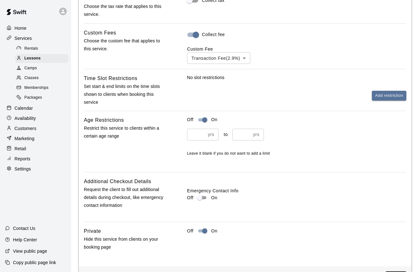
scroll to position [500, 0]
click at [287, 153] on p "Leave it blank if you do not want to add a limit" at bounding box center [296, 153] width 219 height 6
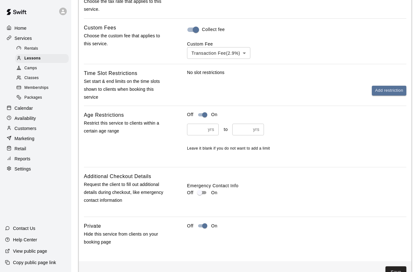
scroll to position [508, 0]
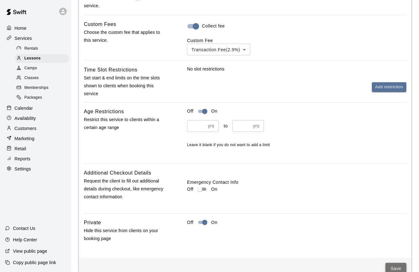
click at [393, 266] on button "Save" at bounding box center [396, 269] width 21 height 12
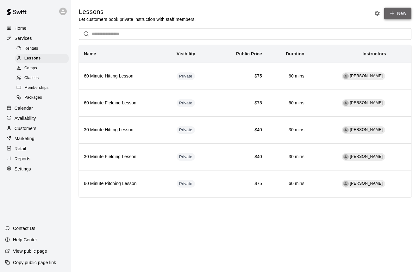
click at [399, 15] on link "New" at bounding box center [397, 14] width 27 height 12
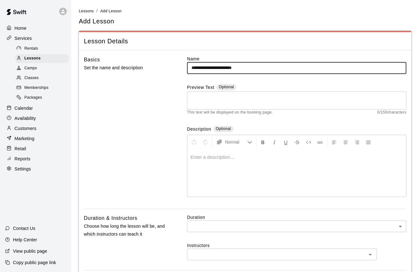
type input "**********"
click at [197, 233] on div "Duration ​ ​ Instructors ​" at bounding box center [296, 242] width 219 height 57
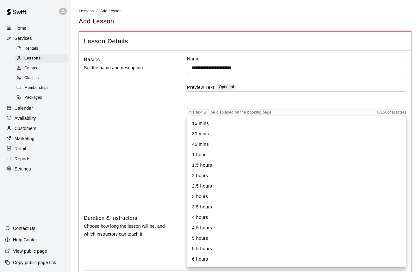
drag, startPoint x: 198, startPoint y: 231, endPoint x: 198, endPoint y: 225, distance: 5.4
click at [198, 231] on body "**********" at bounding box center [209, 249] width 419 height 498
click at [210, 137] on li "30 mins" at bounding box center [296, 134] width 219 height 10
type input "**"
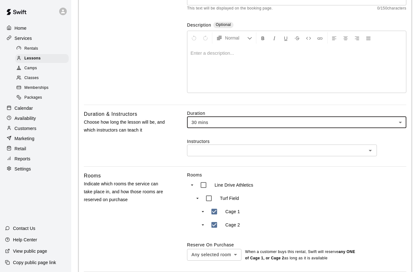
scroll to position [110, 0]
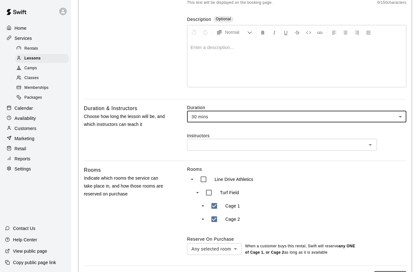
click at [205, 147] on input "text" at bounding box center [277, 145] width 176 height 8
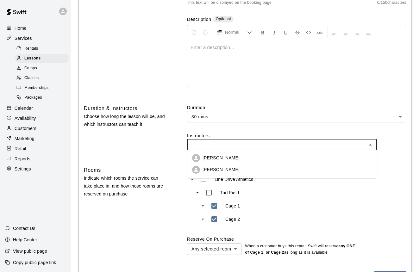
click at [205, 168] on p "[PERSON_NAME]" at bounding box center [221, 170] width 37 height 6
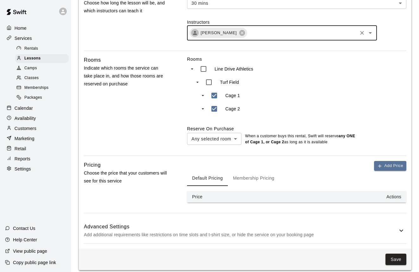
scroll to position [225, 0]
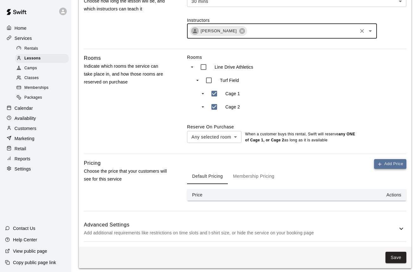
click at [387, 167] on button "Add Price" at bounding box center [390, 164] width 32 height 10
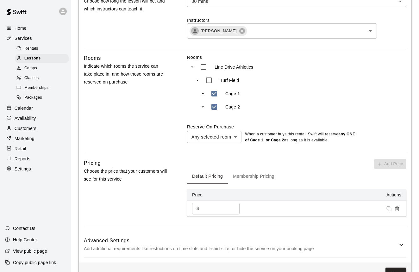
click at [212, 204] on input "*" at bounding box center [221, 209] width 38 height 12
type input "**"
click at [155, 203] on div "Pricing Choose the price that your customers will see for this service" at bounding box center [126, 193] width 84 height 68
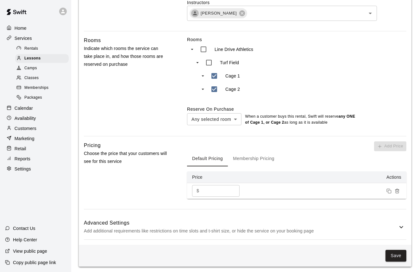
scroll to position [243, 0]
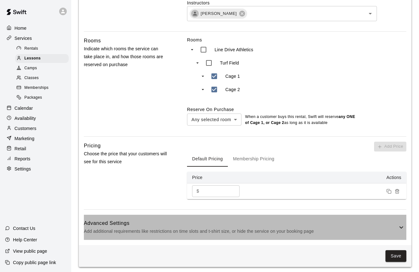
click at [382, 224] on h6 "Advanced Settings" at bounding box center [241, 223] width 314 height 8
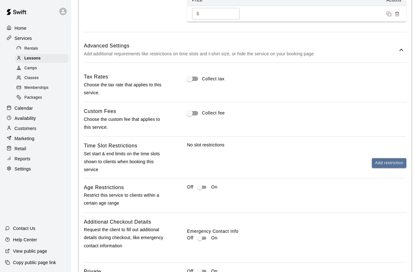
scroll to position [430, 0]
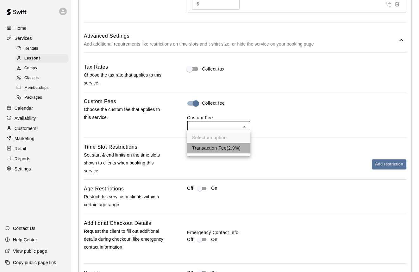
drag, startPoint x: 207, startPoint y: 151, endPoint x: 225, endPoint y: 158, distance: 19.3
click at [207, 151] on li "Transaction Fee ( 2.9% )" at bounding box center [218, 148] width 63 height 10
type input "***"
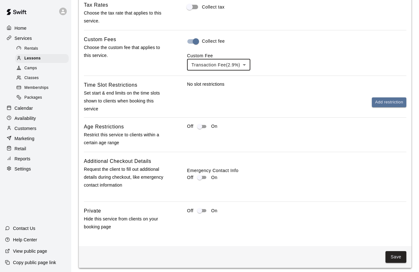
scroll to position [492, 0]
click at [390, 253] on button "Save" at bounding box center [396, 258] width 21 height 12
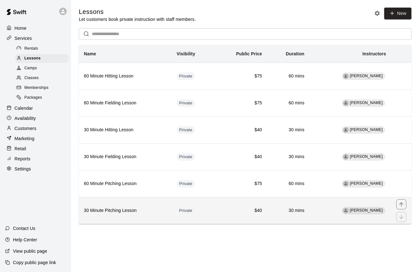
click at [246, 209] on h6 "$40" at bounding box center [240, 210] width 43 height 7
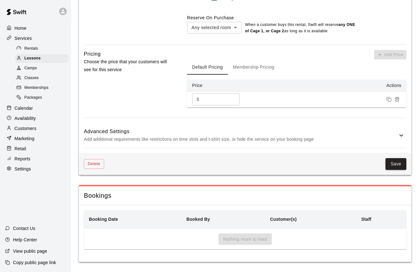
scroll to position [336, 0]
click at [349, 137] on p "Add additional requirements like restrictions on time slots and t-shirt size, o…" at bounding box center [241, 140] width 314 height 8
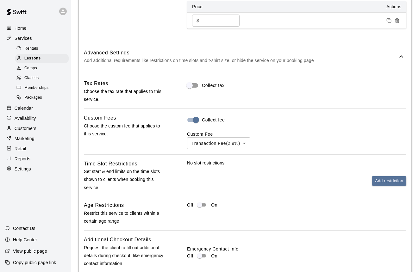
scroll to position [417, 0]
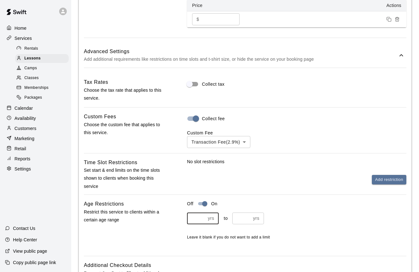
click at [195, 217] on input "number" at bounding box center [196, 219] width 18 height 12
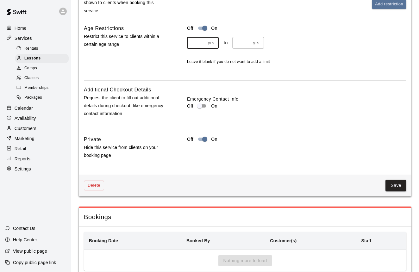
scroll to position [593, 0]
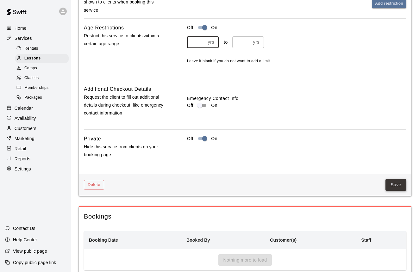
type input "*"
click at [392, 183] on button "Save" at bounding box center [396, 185] width 21 height 12
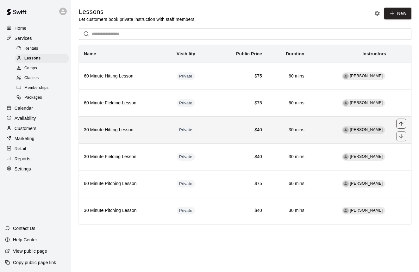
scroll to position [0, 0]
click at [401, 123] on icon "move item up" at bounding box center [401, 124] width 6 height 6
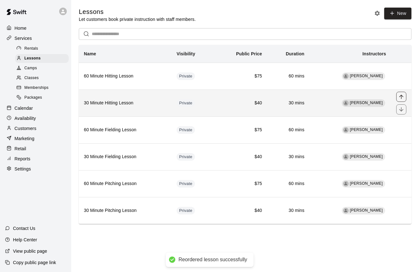
scroll to position [0, 0]
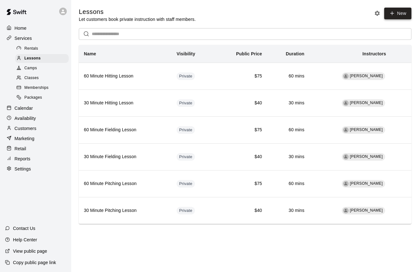
click at [398, 18] on link "New" at bounding box center [397, 14] width 27 height 12
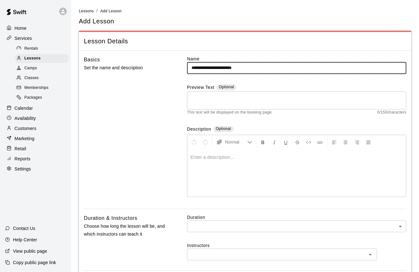
type input "**********"
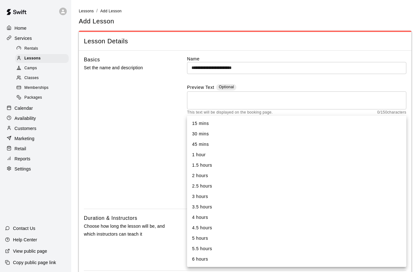
click at [212, 227] on body "**********" at bounding box center [209, 249] width 419 height 498
click at [208, 157] on li "1 hour" at bounding box center [296, 155] width 219 height 10
type input "**"
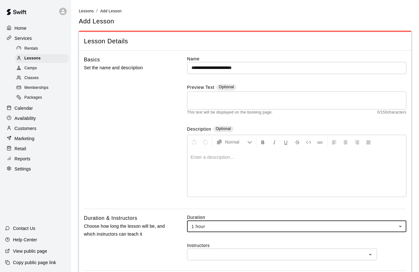
click at [201, 252] on input "text" at bounding box center [277, 255] width 176 height 8
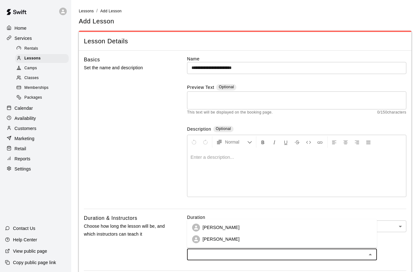
click at [208, 241] on p "[PERSON_NAME]" at bounding box center [221, 239] width 37 height 6
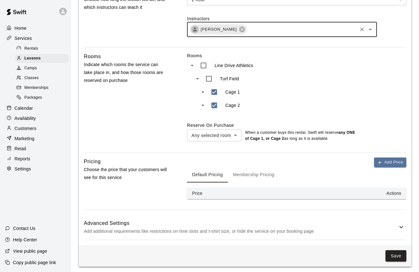
scroll to position [227, 0]
drag, startPoint x: 381, startPoint y: 163, endPoint x: 373, endPoint y: 166, distance: 7.9
click at [380, 163] on icon "button" at bounding box center [379, 163] width 5 height 5
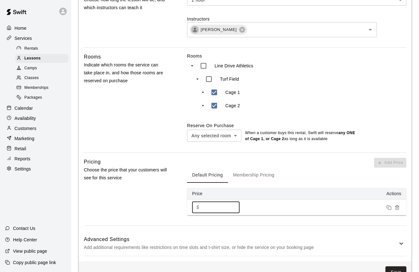
drag, startPoint x: 213, startPoint y: 204, endPoint x: 206, endPoint y: 204, distance: 7.6
click at [206, 204] on input "*" at bounding box center [221, 208] width 38 height 12
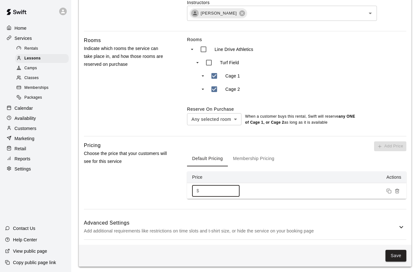
type input "**"
click at [317, 228] on p "Add additional requirements like restrictions on time slots and t-shirt size, o…" at bounding box center [241, 232] width 314 height 8
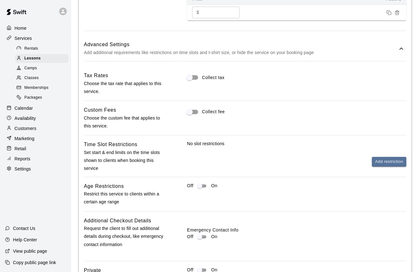
scroll to position [423, 0]
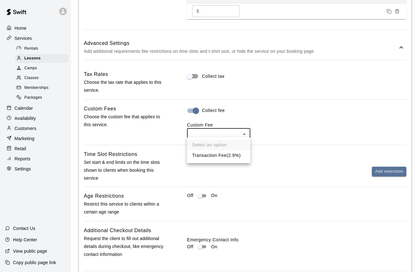
click at [211, 154] on li "Transaction Fee ( 2.9% )" at bounding box center [218, 155] width 63 height 10
type input "***"
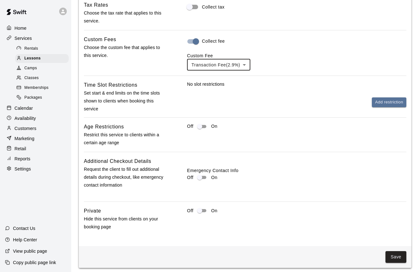
scroll to position [492, 0]
click at [394, 254] on button "Save" at bounding box center [396, 258] width 21 height 12
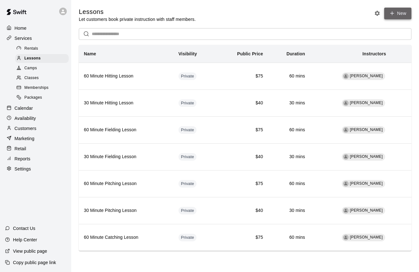
click at [393, 16] on icon at bounding box center [392, 13] width 6 height 6
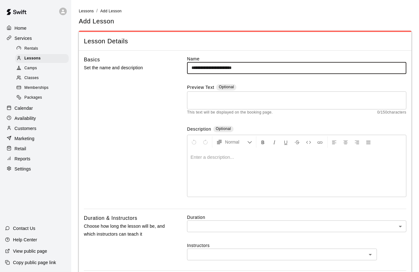
type input "**********"
click at [229, 221] on body "**********" at bounding box center [209, 249] width 419 height 498
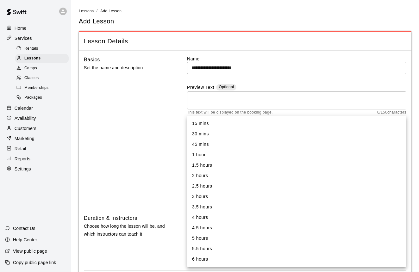
click at [210, 137] on li "30 mins" at bounding box center [296, 134] width 219 height 10
type input "**"
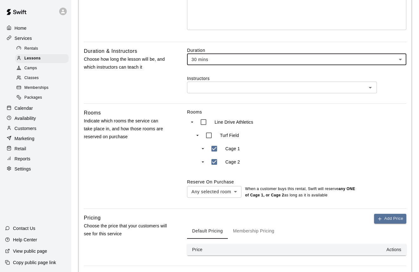
scroll to position [169, 0]
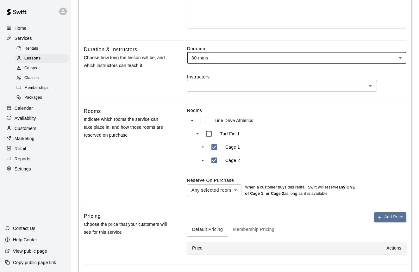
click at [224, 85] on input "text" at bounding box center [277, 86] width 176 height 8
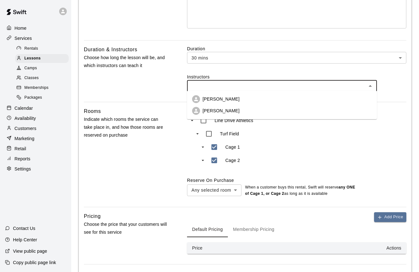
drag, startPoint x: 229, startPoint y: 111, endPoint x: 230, endPoint y: 115, distance: 3.6
click at [229, 111] on li "[PERSON_NAME]" at bounding box center [282, 111] width 190 height 12
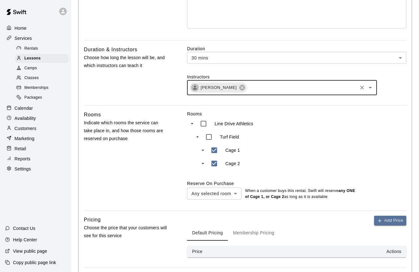
click at [387, 220] on button "Add Price" at bounding box center [390, 221] width 32 height 10
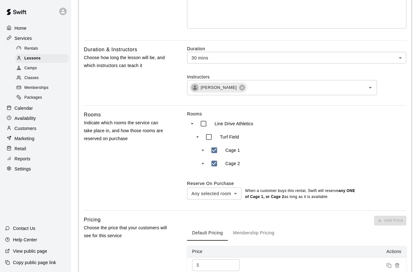
click at [210, 262] on input "*" at bounding box center [221, 266] width 38 height 12
type input "**"
click at [171, 254] on div "Pricing Choose the price that your customers will see for this service Add Pric…" at bounding box center [245, 250] width 323 height 68
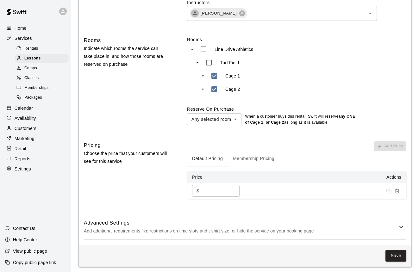
scroll to position [243, 0]
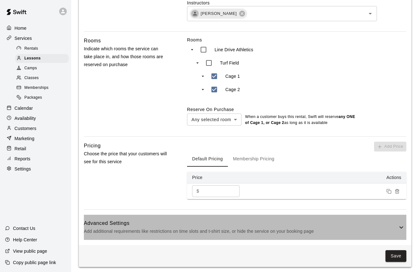
click at [296, 230] on p "Add additional requirements like restrictions on time slots and t-shirt size, o…" at bounding box center [241, 232] width 314 height 8
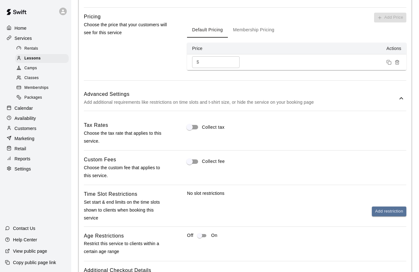
scroll to position [376, 0]
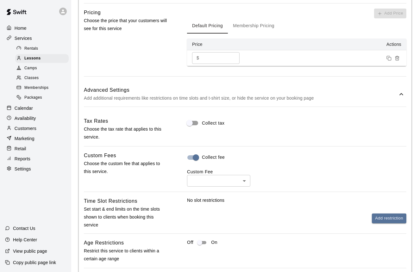
click at [201, 180] on body "**********" at bounding box center [209, 8] width 419 height 768
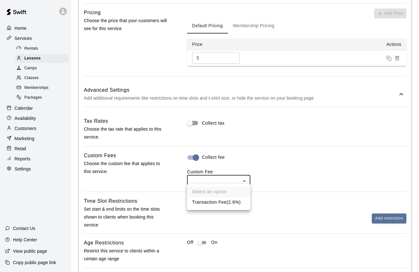
click at [203, 201] on li "Transaction Fee ( 2.9% )" at bounding box center [218, 202] width 63 height 10
type input "***"
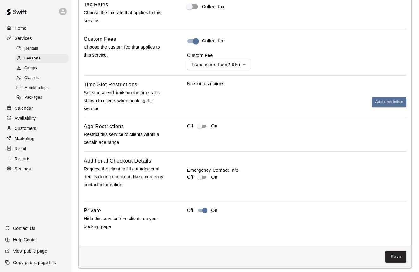
scroll to position [492, 0]
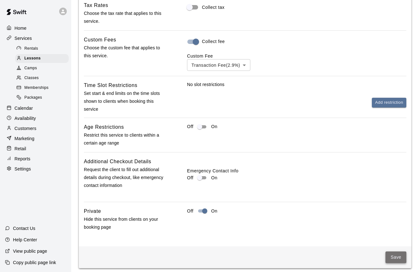
click at [393, 252] on button "Save" at bounding box center [396, 258] width 21 height 12
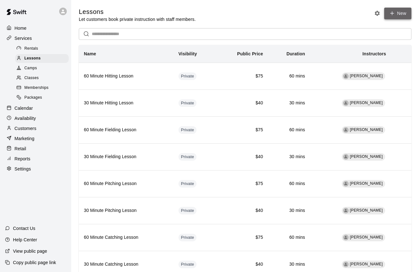
click at [387, 15] on link "New" at bounding box center [397, 14] width 27 height 12
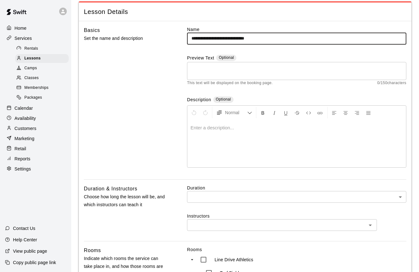
type input "**********"
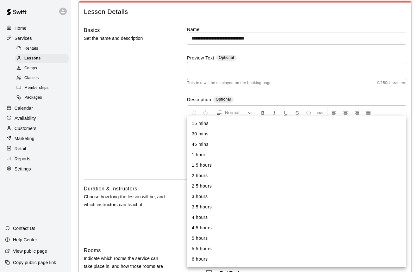
click at [201, 198] on body "**********" at bounding box center [209, 220] width 419 height 498
click at [203, 157] on li "1 hour" at bounding box center [296, 155] width 219 height 10
type input "**"
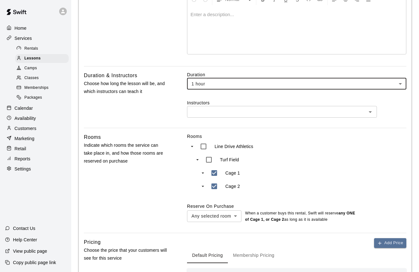
scroll to position [150, 0]
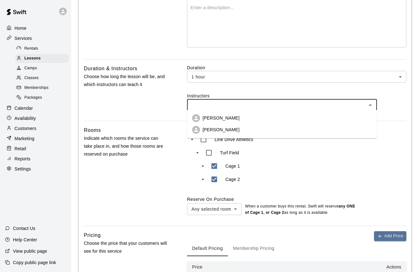
drag, startPoint x: 218, startPoint y: 107, endPoint x: 217, endPoint y: 112, distance: 4.6
click at [218, 107] on input "text" at bounding box center [277, 105] width 176 height 8
click at [214, 130] on p "[PERSON_NAME]" at bounding box center [221, 130] width 37 height 6
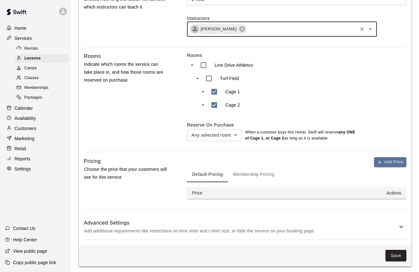
scroll to position [227, 0]
drag, startPoint x: 384, startPoint y: 164, endPoint x: 381, endPoint y: 166, distance: 4.2
click at [384, 164] on button "Add Price" at bounding box center [390, 163] width 32 height 10
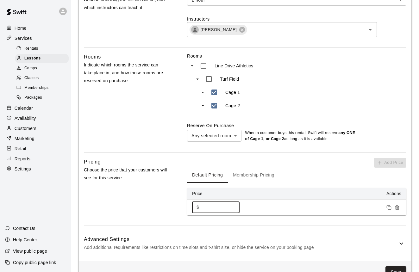
drag, startPoint x: 217, startPoint y: 205, endPoint x: 201, endPoint y: 205, distance: 15.8
click at [201, 205] on div "$ * ​" at bounding box center [215, 208] width 47 height 12
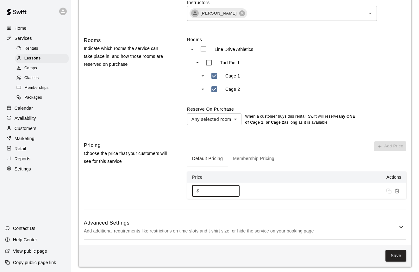
scroll to position [243, 0]
type input "**"
click at [391, 228] on p "Add additional requirements like restrictions on time slots and t-shirt size, o…" at bounding box center [241, 232] width 314 height 8
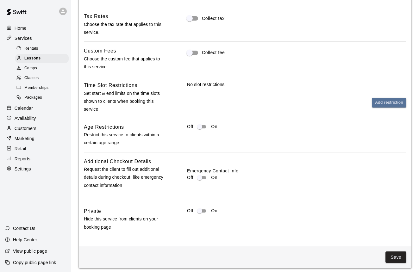
scroll to position [481, 0]
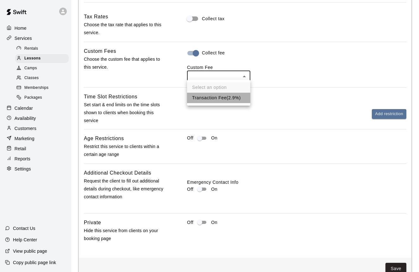
click at [206, 100] on li "Transaction Fee ( 2.9% )" at bounding box center [218, 98] width 63 height 10
type input "***"
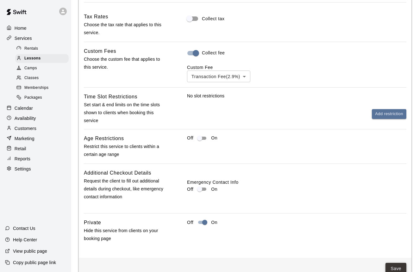
click at [399, 267] on button "Save" at bounding box center [396, 269] width 21 height 12
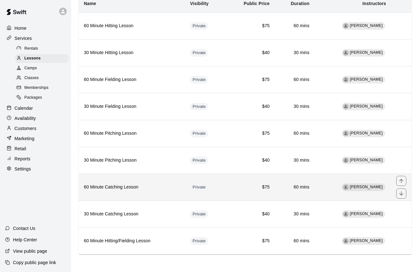
scroll to position [50, 0]
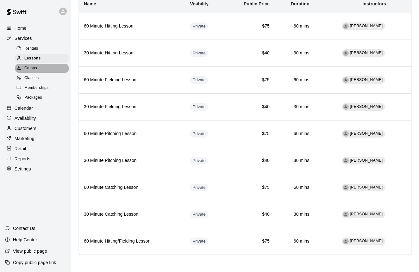
click at [32, 66] on span "Camps" at bounding box center [30, 68] width 13 height 6
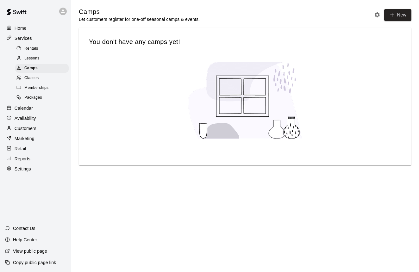
click at [33, 79] on span "Classes" at bounding box center [31, 78] width 14 height 6
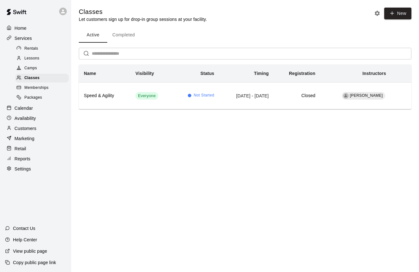
click at [35, 70] on span "Camps" at bounding box center [30, 68] width 13 height 6
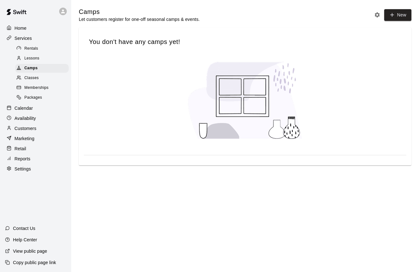
click at [37, 85] on span "Memberships" at bounding box center [36, 88] width 24 height 6
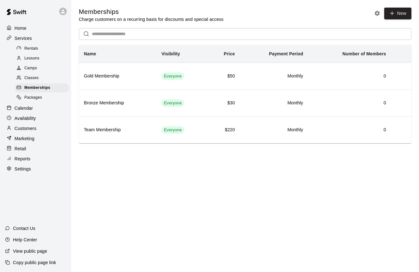
click at [36, 98] on span "Packages" at bounding box center [33, 98] width 18 height 6
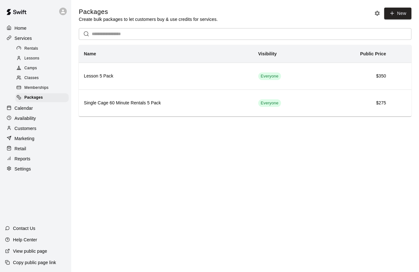
click at [36, 107] on div "Calendar" at bounding box center [35, 108] width 61 height 9
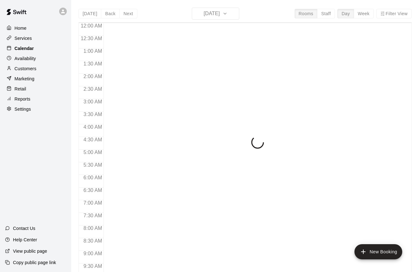
scroll to position [352, 0]
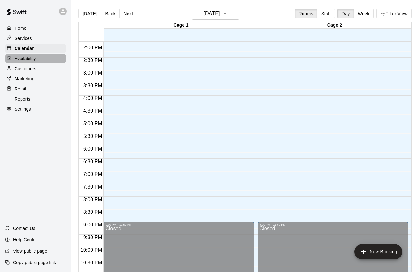
click at [35, 61] on p "Availability" at bounding box center [26, 58] width 22 height 6
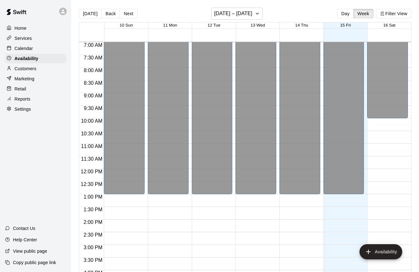
scroll to position [177, 0]
click at [35, 81] on div "Marketing" at bounding box center [35, 78] width 61 height 9
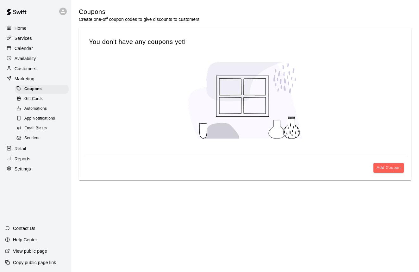
click at [32, 98] on span "Gift Cards" at bounding box center [33, 99] width 18 height 6
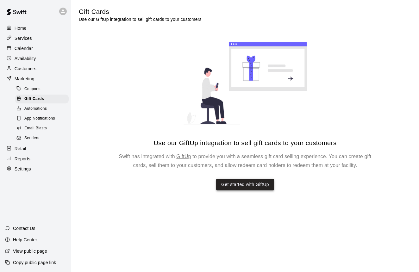
scroll to position [0, 0]
click at [236, 187] on link "Get started with GiftUp" at bounding box center [245, 185] width 48 height 8
click at [43, 98] on span "Gift Cards" at bounding box center [34, 99] width 20 height 6
click at [233, 183] on link "Get started with GiftUp" at bounding box center [245, 185] width 48 height 8
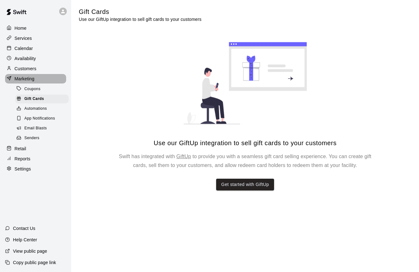
click at [23, 77] on p "Marketing" at bounding box center [25, 79] width 20 height 6
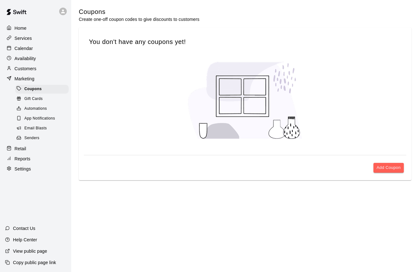
click at [20, 168] on p "Settings" at bounding box center [23, 169] width 16 height 6
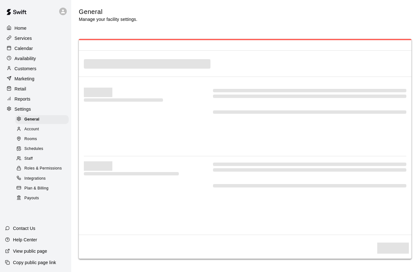
select select "**"
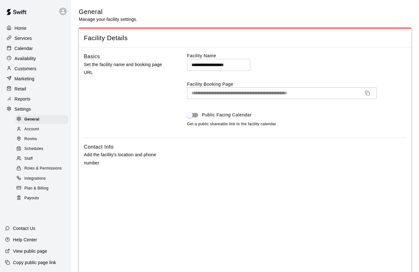
click at [26, 176] on span "Integrations" at bounding box center [35, 179] width 22 height 6
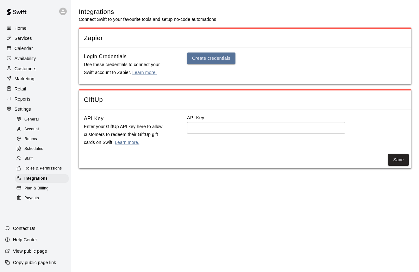
click at [192, 130] on input "text" at bounding box center [266, 128] width 158 height 12
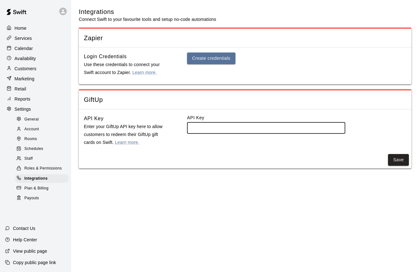
click at [192, 130] on input "text" at bounding box center [266, 128] width 158 height 12
paste input "**********"
type input "**********"
click at [397, 162] on button "Save" at bounding box center [398, 160] width 21 height 12
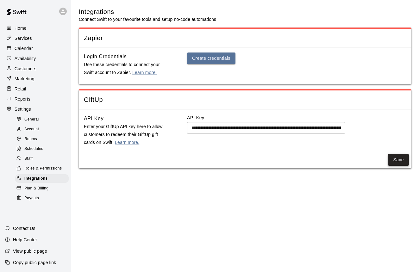
click at [397, 160] on button "Save" at bounding box center [398, 160] width 21 height 12
click at [35, 121] on span "General" at bounding box center [31, 120] width 15 height 6
select select "**"
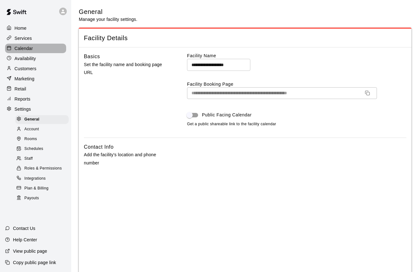
click at [23, 48] on p "Calendar" at bounding box center [24, 48] width 18 height 6
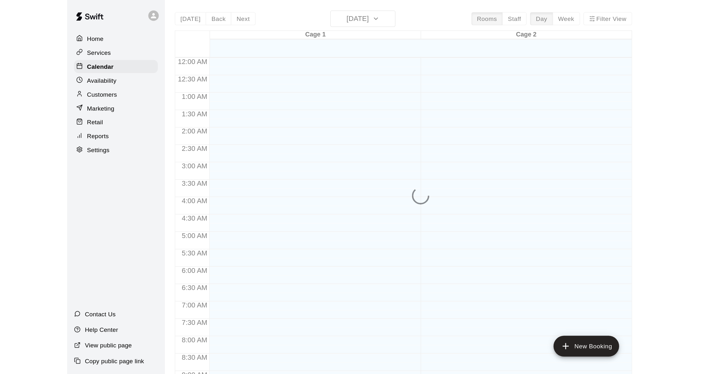
scroll to position [352, 0]
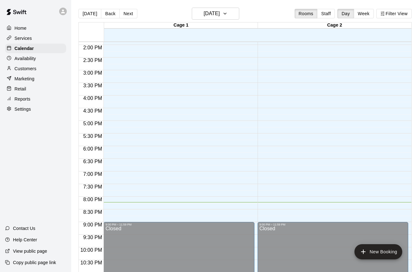
click at [22, 88] on p "Retail" at bounding box center [21, 89] width 12 height 6
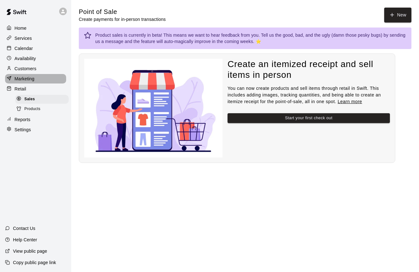
click at [24, 79] on p "Marketing" at bounding box center [25, 79] width 20 height 6
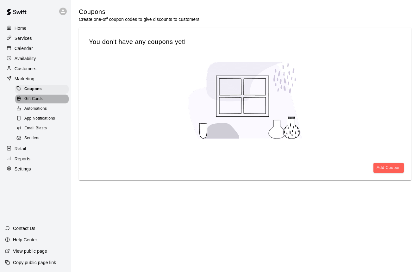
click at [28, 98] on span "Gift Cards" at bounding box center [33, 99] width 18 height 6
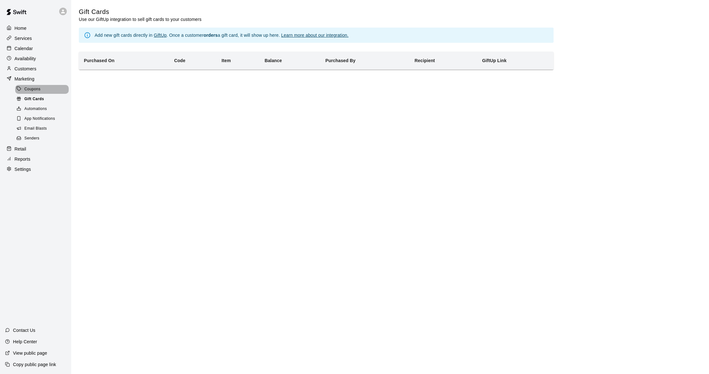
drag, startPoint x: 32, startPoint y: 91, endPoint x: 32, endPoint y: 97, distance: 6.0
click at [32, 91] on span "Coupons" at bounding box center [32, 89] width 16 height 6
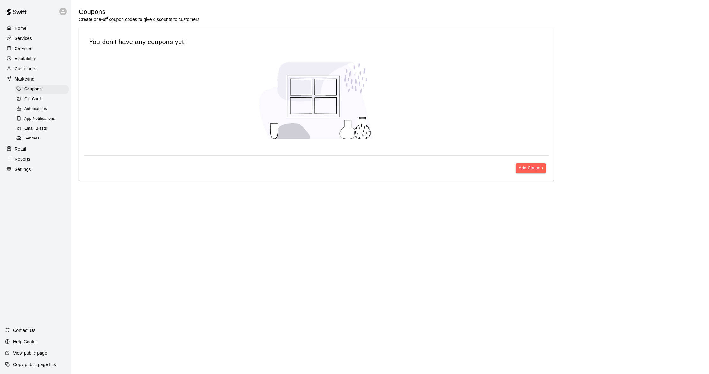
click at [32, 98] on span "Gift Cards" at bounding box center [33, 99] width 18 height 6
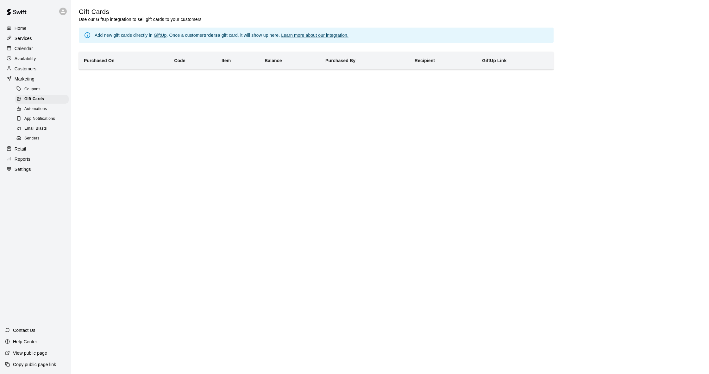
scroll to position [0, 1]
click at [27, 50] on p "Calendar" at bounding box center [24, 48] width 18 height 6
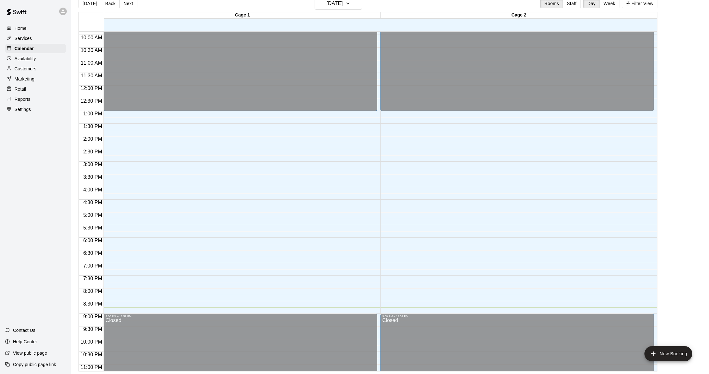
scroll to position [10, 0]
click at [419, 272] on button "New Booking" at bounding box center [669, 353] width 48 height 15
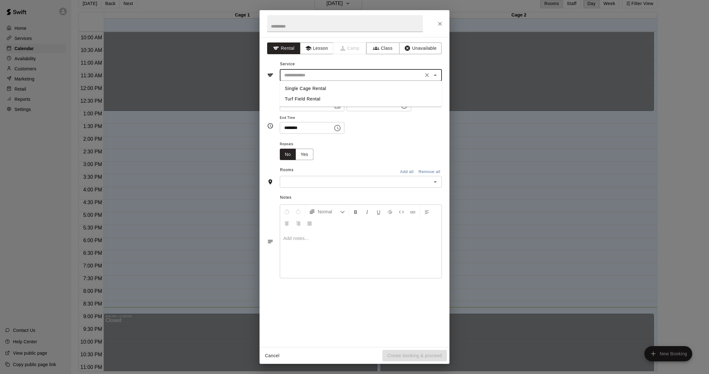
click at [293, 76] on input "text" at bounding box center [352, 75] width 140 height 8
click at [297, 88] on li "Single Cage Rental" at bounding box center [361, 88] width 162 height 10
type input "**********"
click at [348, 182] on input "text" at bounding box center [356, 182] width 148 height 8
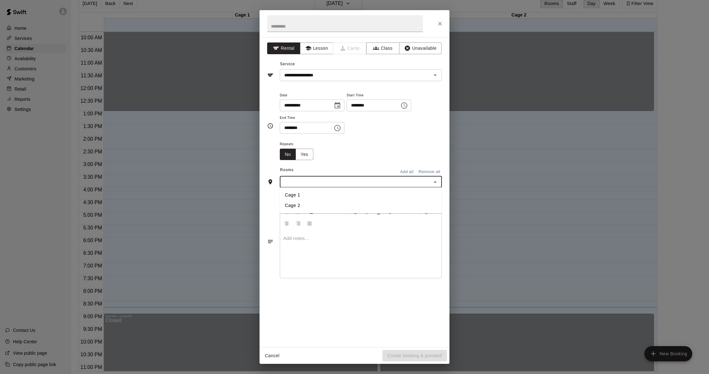
click at [338, 194] on li "Cage 1" at bounding box center [361, 195] width 162 height 10
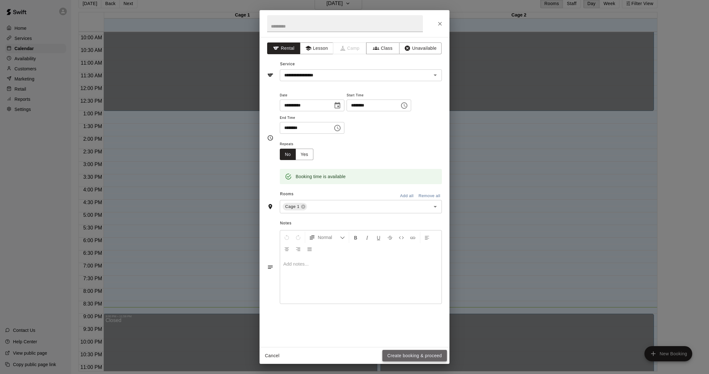
click at [419, 272] on button "Create booking & proceed" at bounding box center [414, 356] width 65 height 12
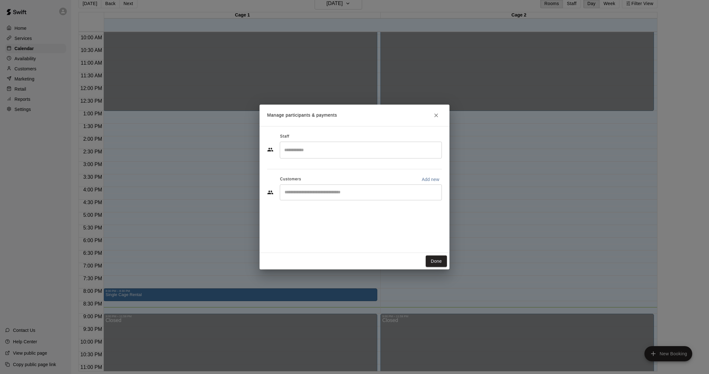
click at [341, 194] on input "Start typing to search customers..." at bounding box center [361, 192] width 156 height 6
type input "***"
click at [318, 213] on span "[EMAIL_ADDRESS][DOMAIN_NAME]" at bounding box center [332, 213] width 68 height 4
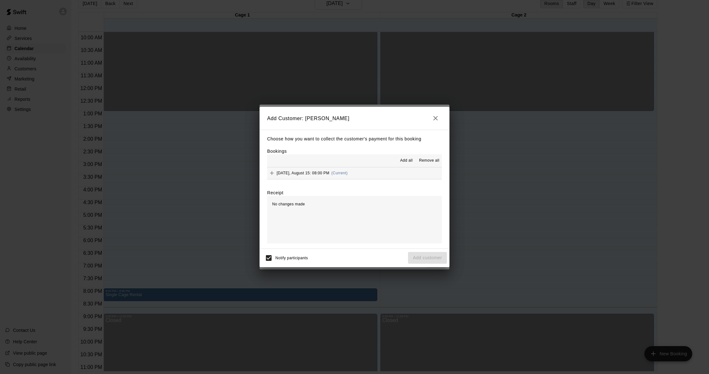
click at [290, 175] on div "[DATE], August 15: 08:00 PM (Current)" at bounding box center [307, 172] width 80 height 9
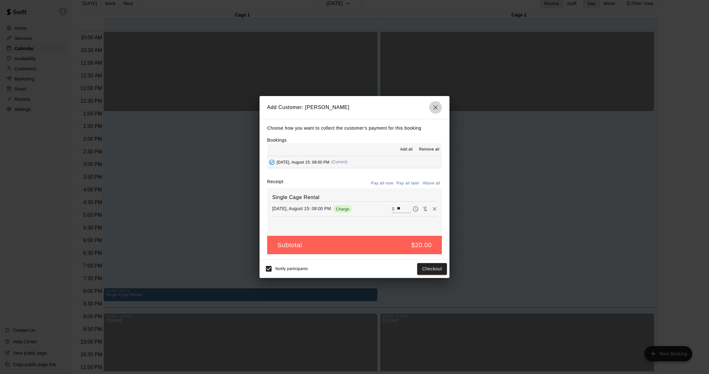
click at [419, 109] on icon "button" at bounding box center [436, 108] width 8 height 8
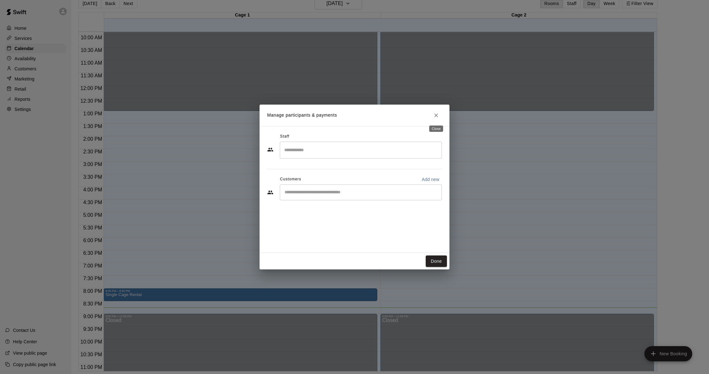
click at [419, 114] on icon "Close" at bounding box center [436, 115] width 6 height 6
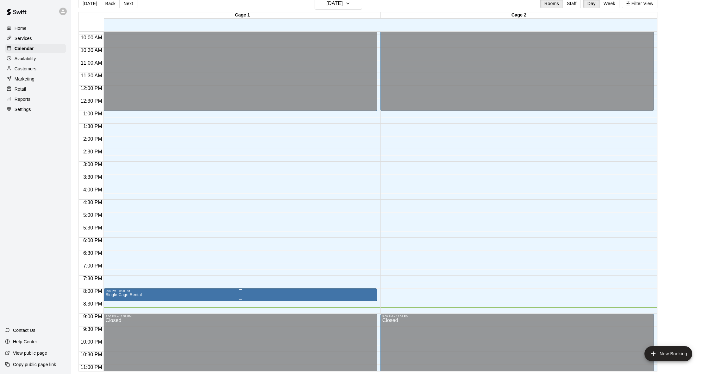
click at [219, 272] on div "8:00 PM – 8:30 PM" at bounding box center [240, 290] width 270 height 3
click at [111, 272] on icon "delete" at bounding box center [112, 326] width 4 height 6
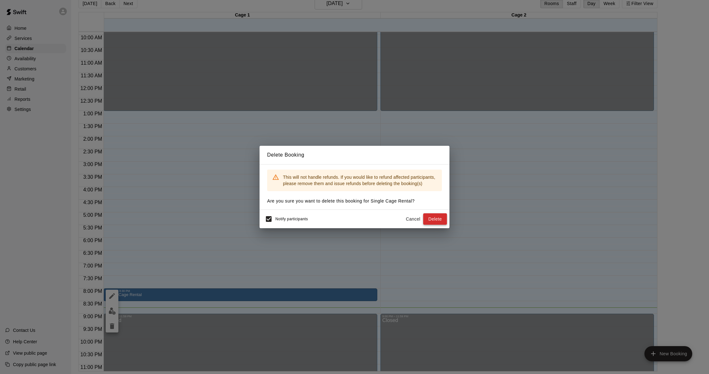
click at [419, 217] on button "Delete" at bounding box center [435, 219] width 24 height 12
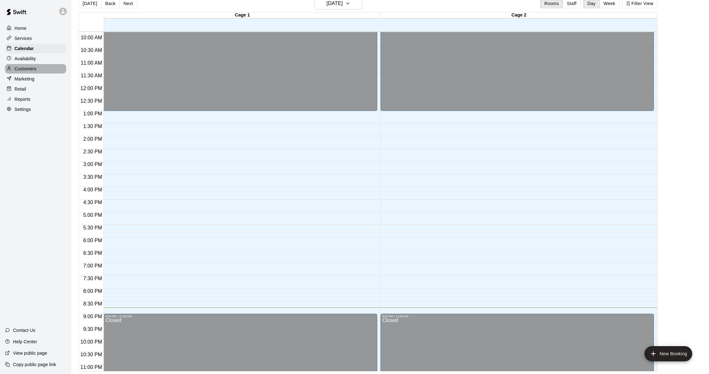
drag, startPoint x: 30, startPoint y: 68, endPoint x: 47, endPoint y: 77, distance: 18.6
click at [30, 68] on p "Customers" at bounding box center [26, 69] width 22 height 6
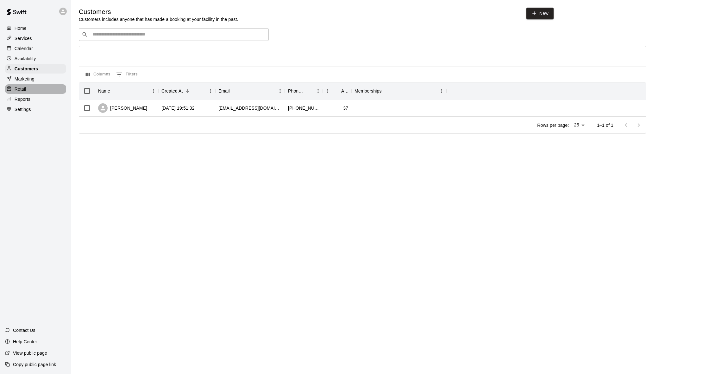
click at [28, 89] on div "Retail" at bounding box center [35, 88] width 61 height 9
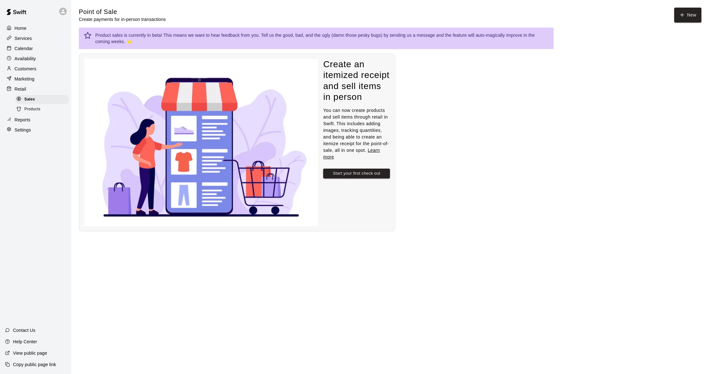
click at [22, 41] on div "Services" at bounding box center [35, 38] width 61 height 9
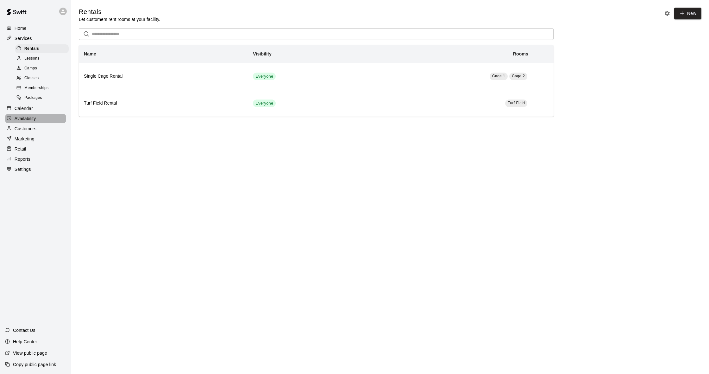
click at [24, 116] on p "Availability" at bounding box center [26, 118] width 22 height 6
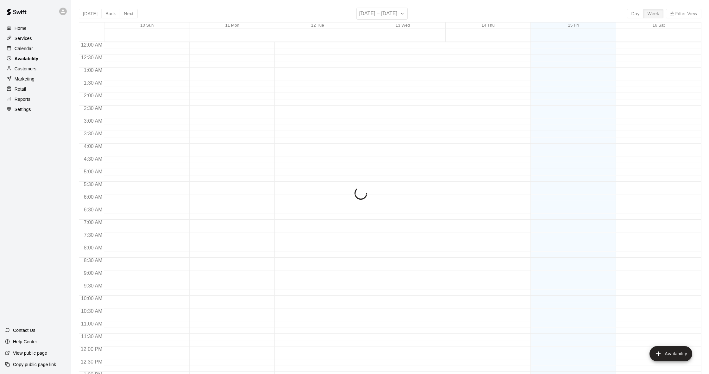
scroll to position [269, 0]
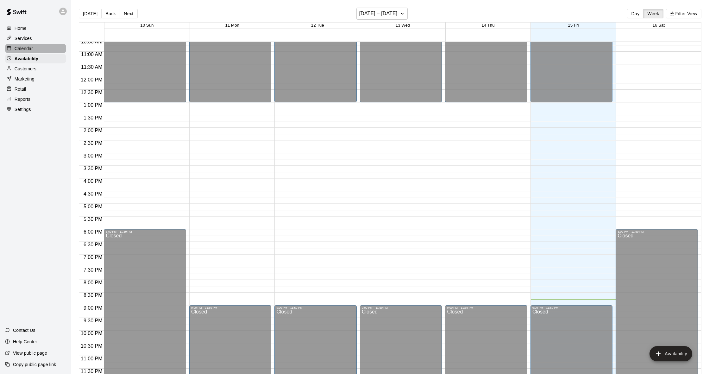
click at [29, 50] on p "Calendar" at bounding box center [24, 48] width 18 height 6
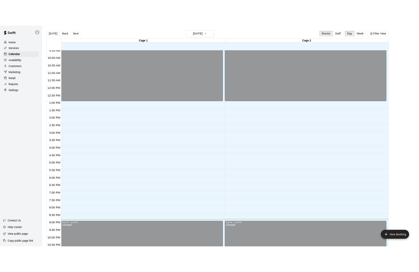
scroll to position [243, 0]
